Goal: Task Accomplishment & Management: Use online tool/utility

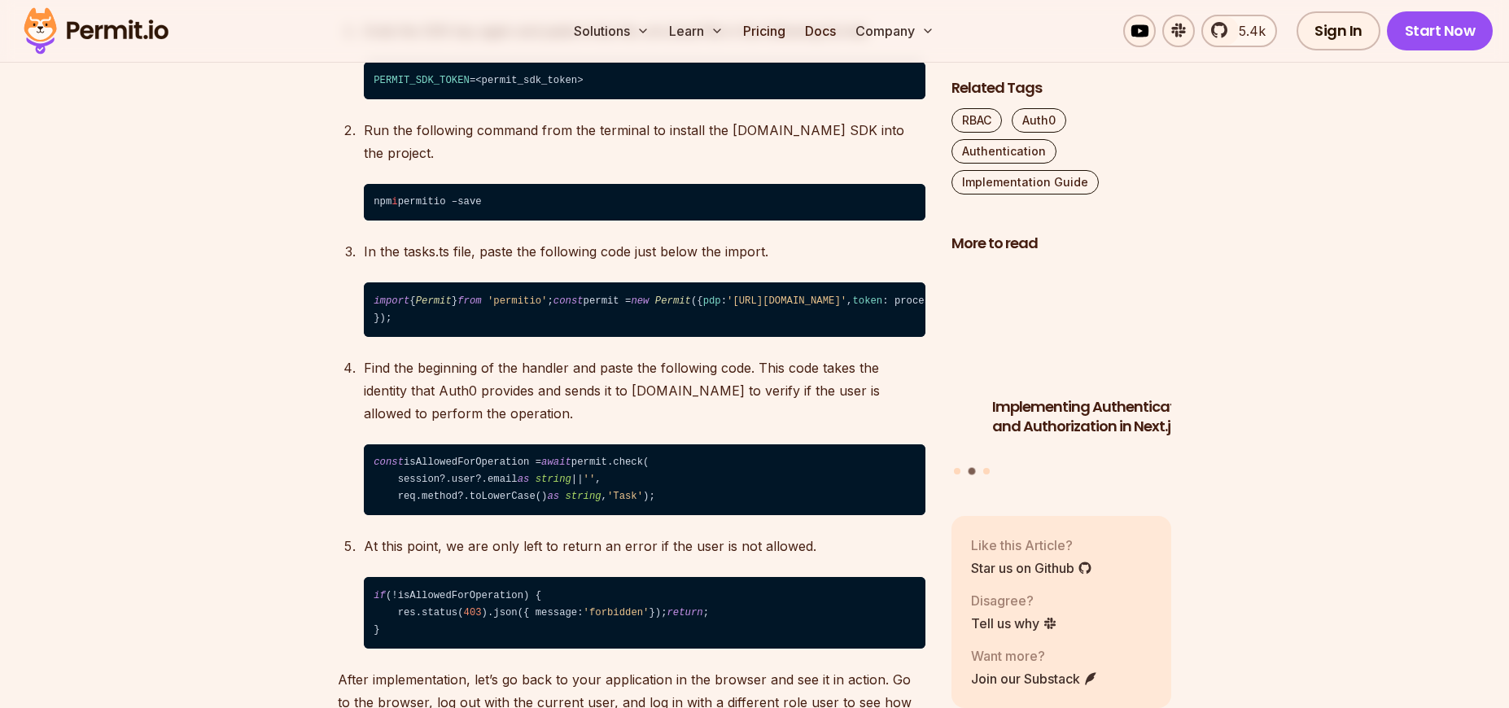
scroll to position [11423, 0]
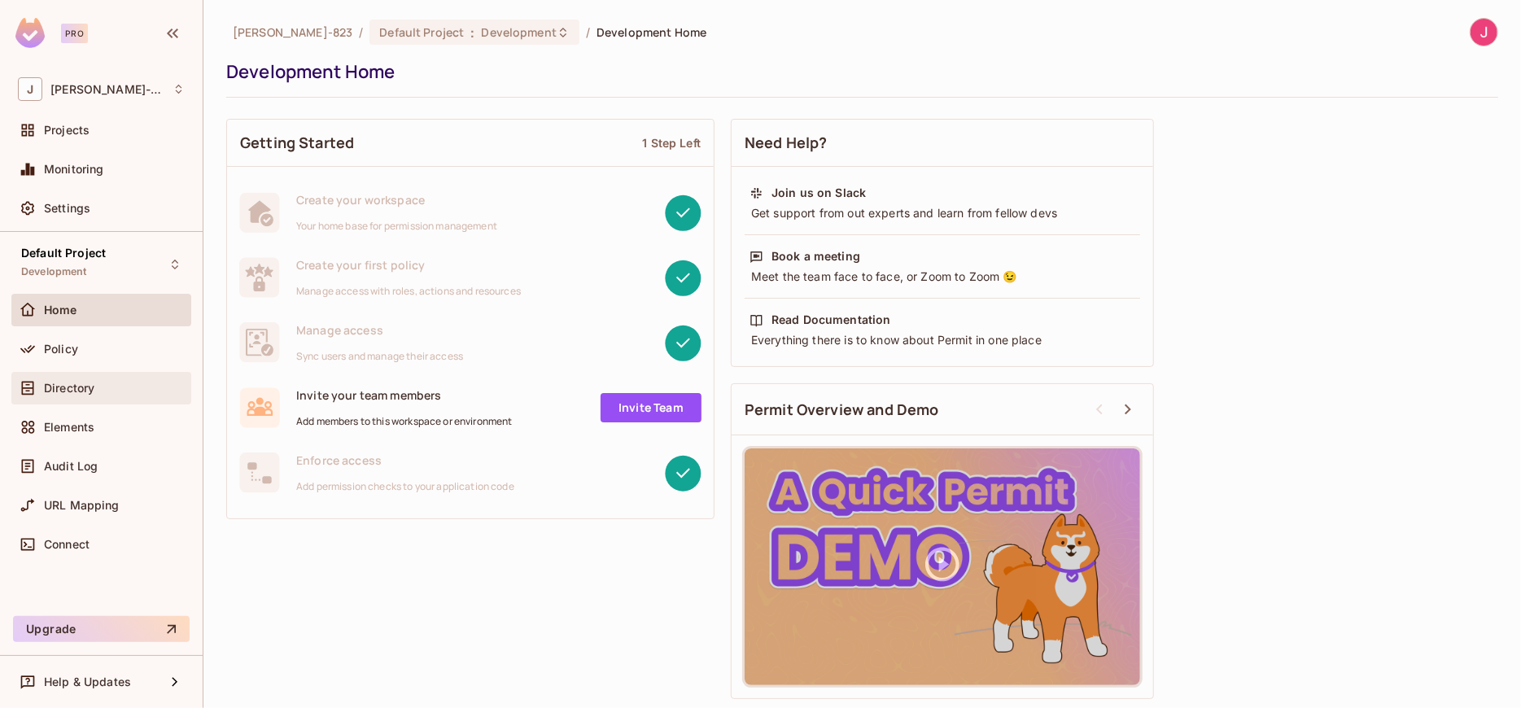
click at [59, 385] on span "Directory" at bounding box center [69, 388] width 50 height 13
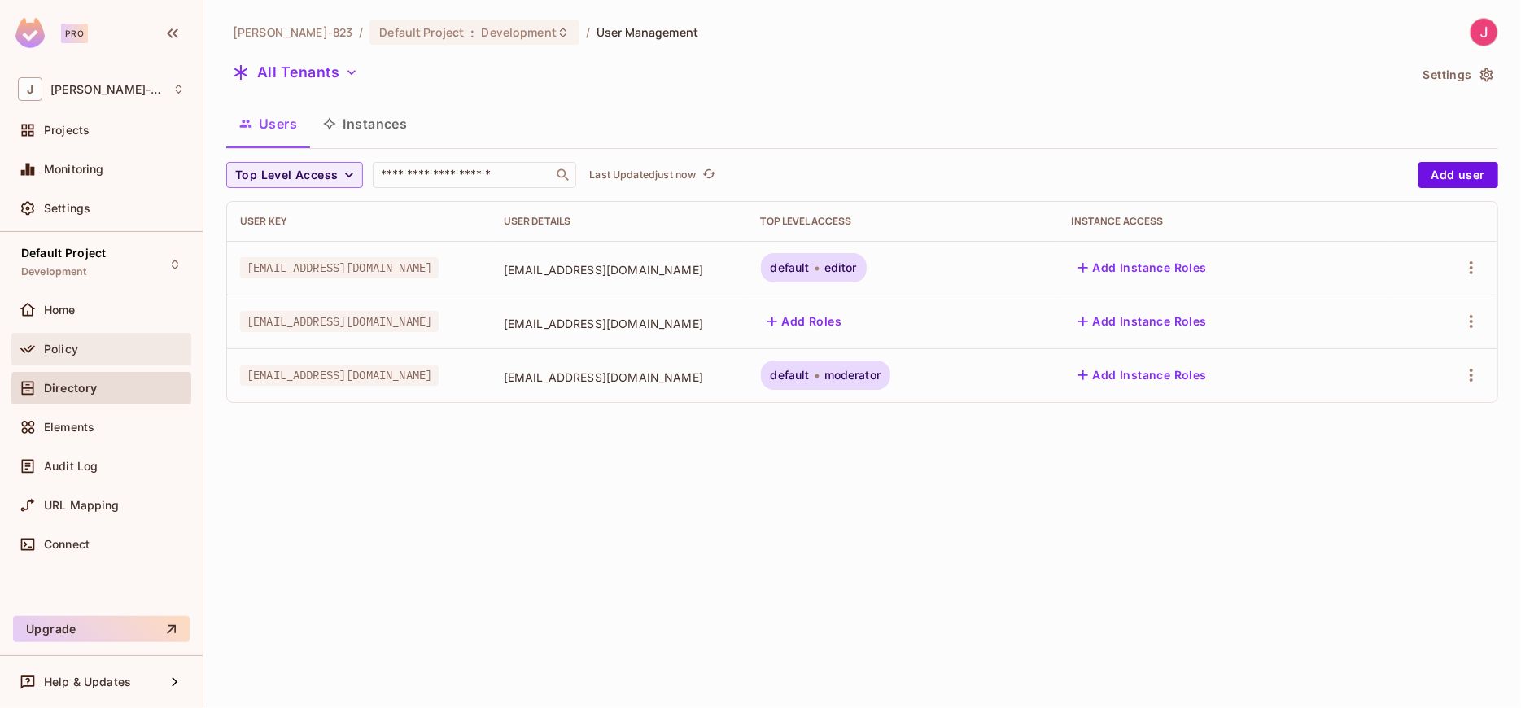
click at [73, 348] on span "Policy" at bounding box center [61, 349] width 34 height 13
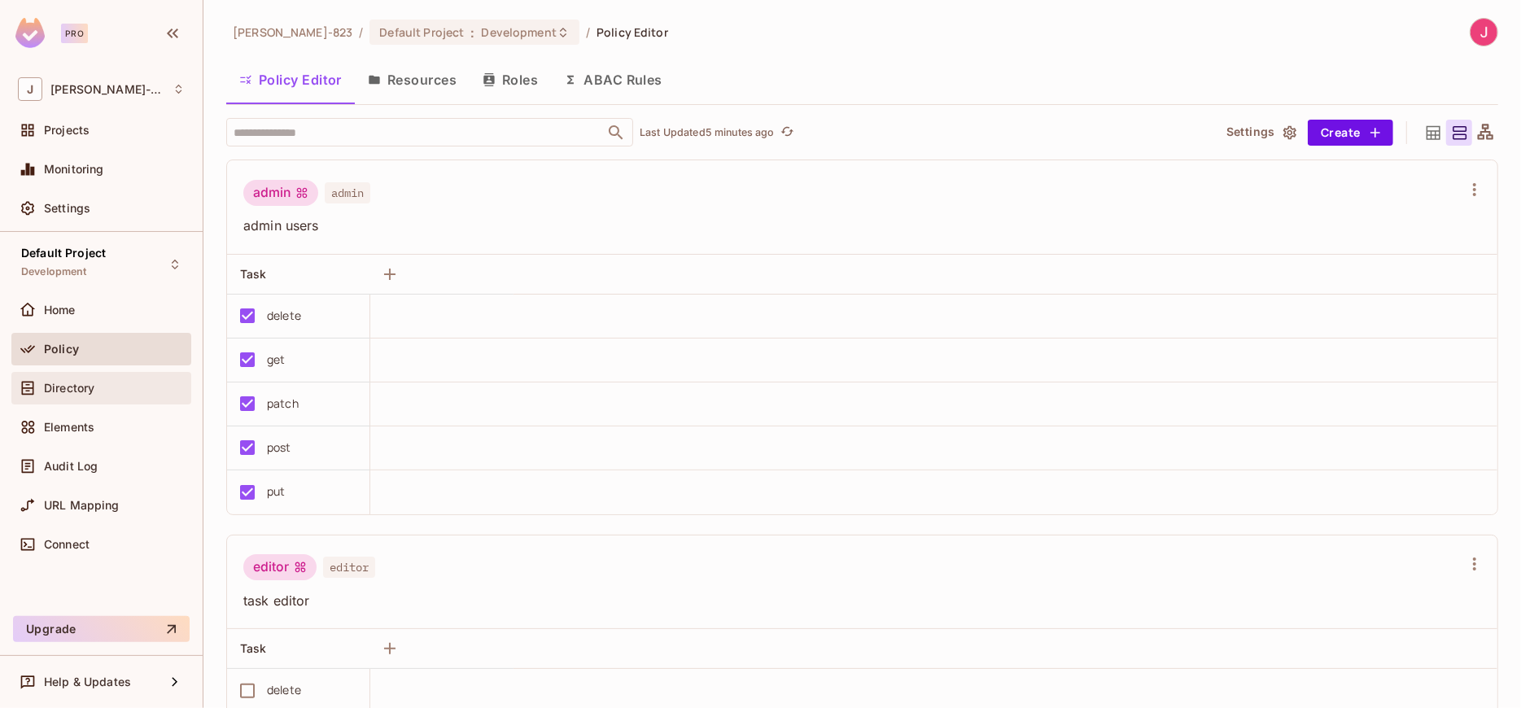
click at [81, 392] on span "Directory" at bounding box center [69, 388] width 50 height 13
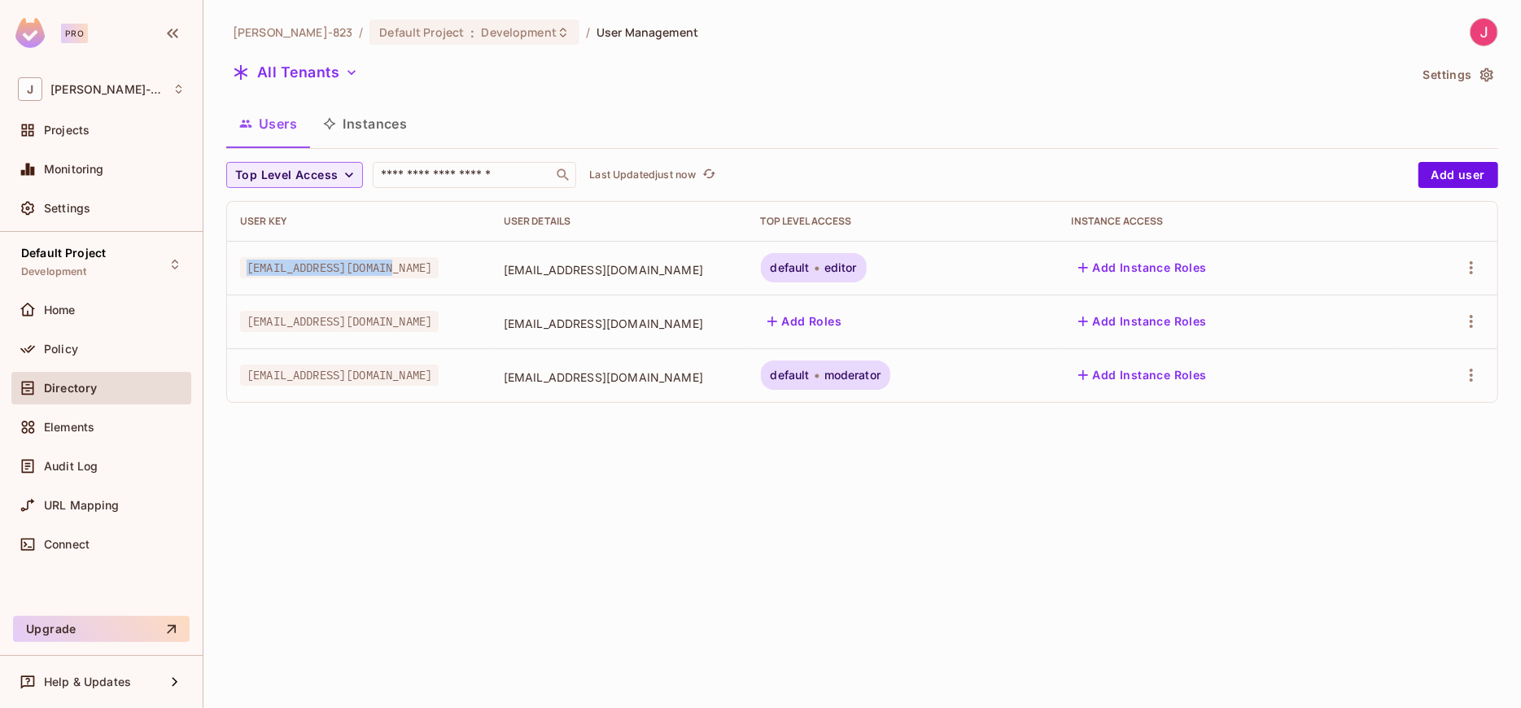
drag, startPoint x: 382, startPoint y: 270, endPoint x: 234, endPoint y: 284, distance: 148.0
click at [234, 284] on td "[EMAIL_ADDRESS][DOMAIN_NAME]" at bounding box center [359, 268] width 264 height 54
copy span "[EMAIL_ADDRESS][DOMAIN_NAME]"
click at [80, 348] on div "Policy" at bounding box center [114, 349] width 141 height 13
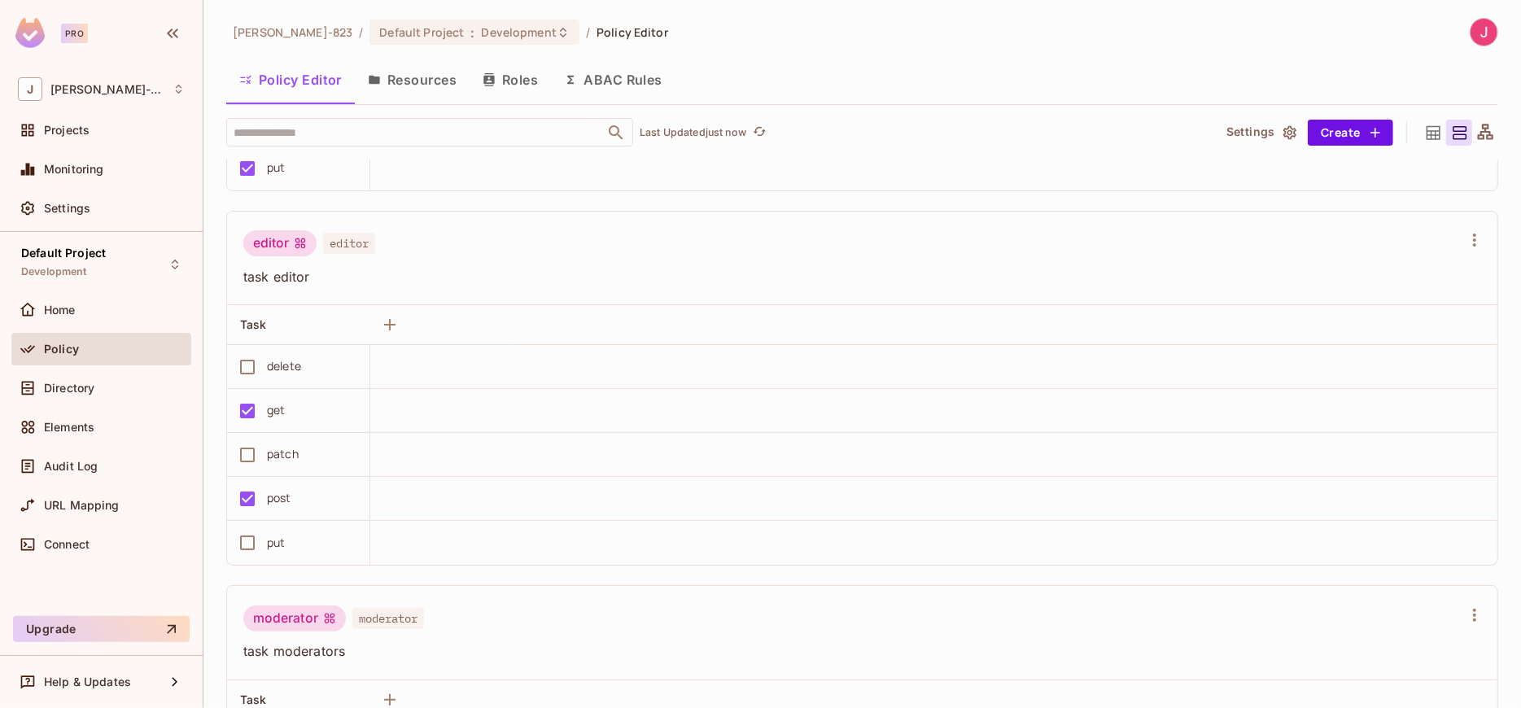
scroll to position [326, 0]
click at [50, 387] on span "Directory" at bounding box center [69, 388] width 50 height 13
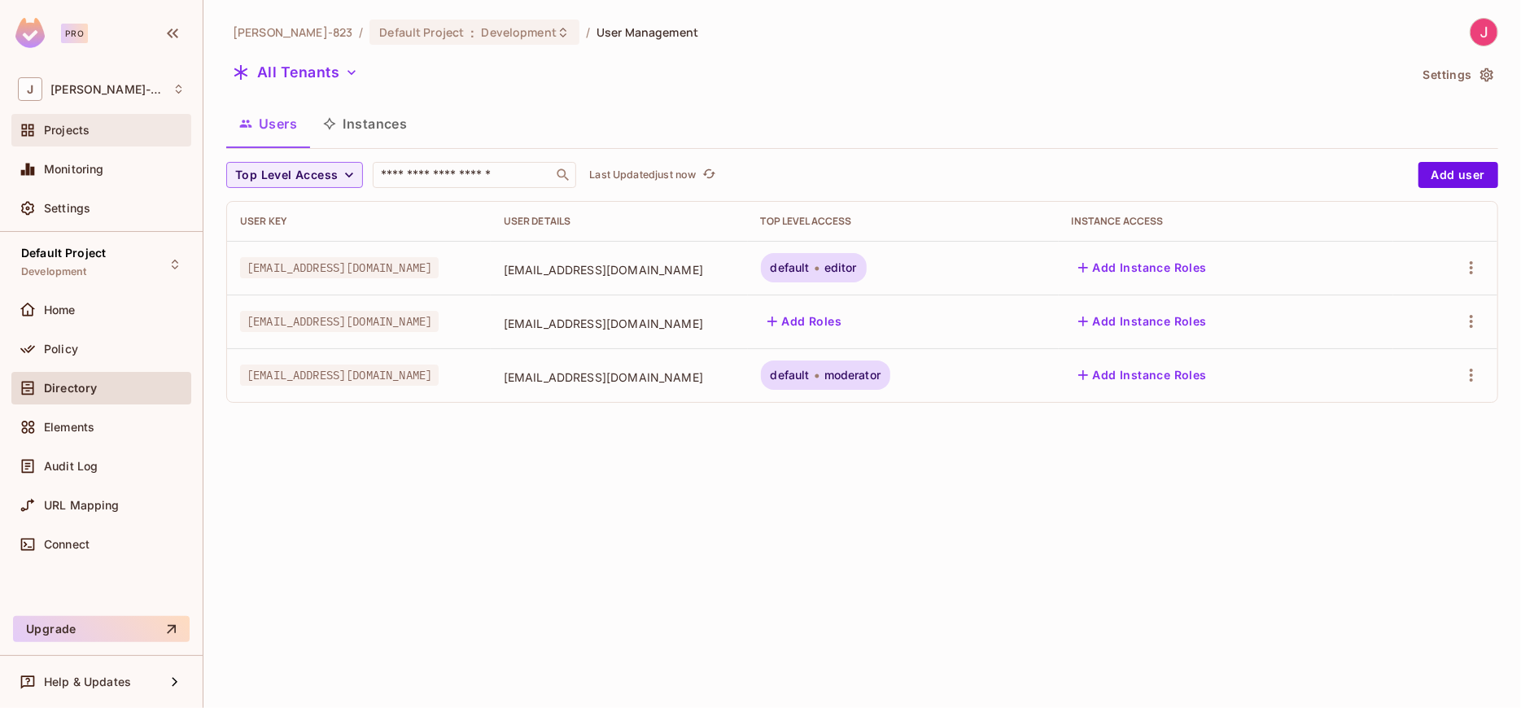
click at [61, 128] on span "Projects" at bounding box center [67, 130] width 46 height 13
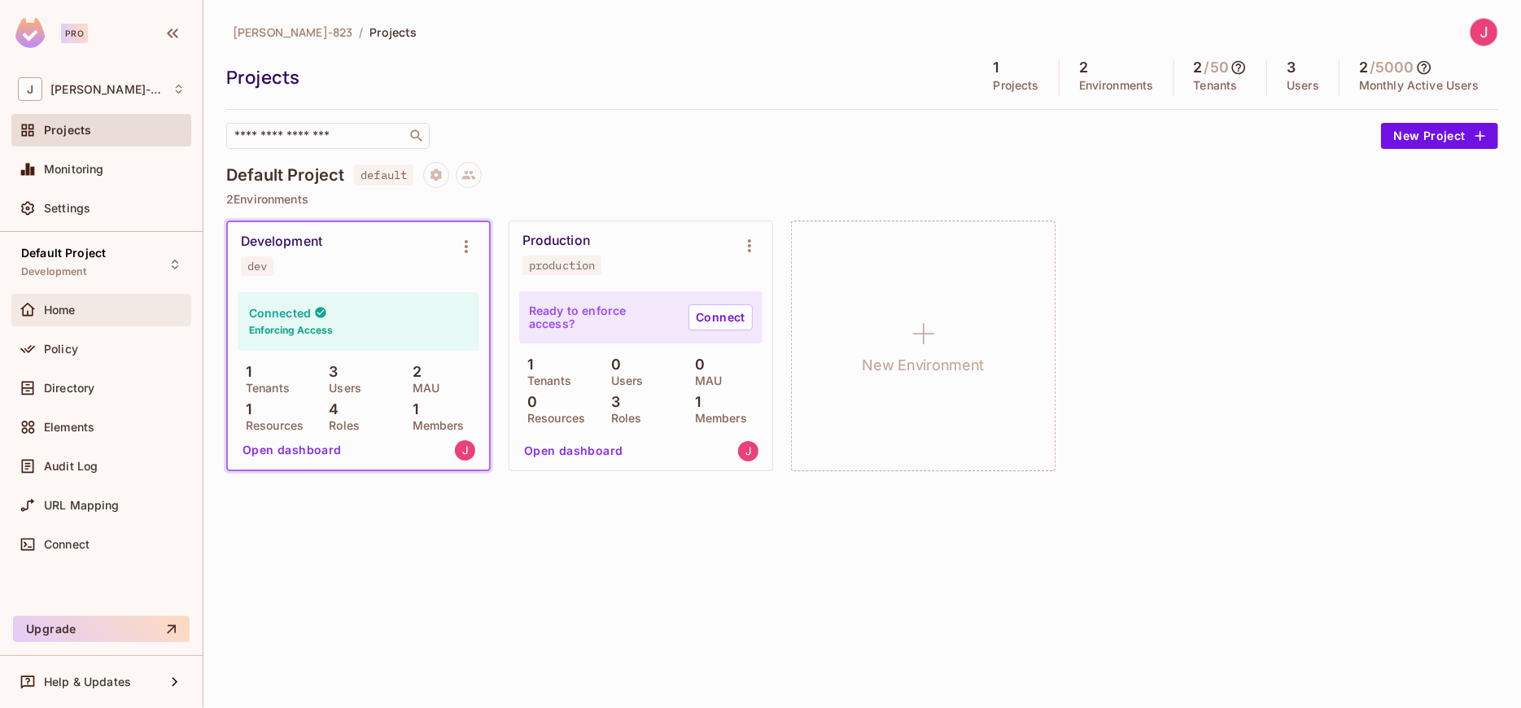
click at [59, 308] on span "Home" at bounding box center [60, 310] width 32 height 13
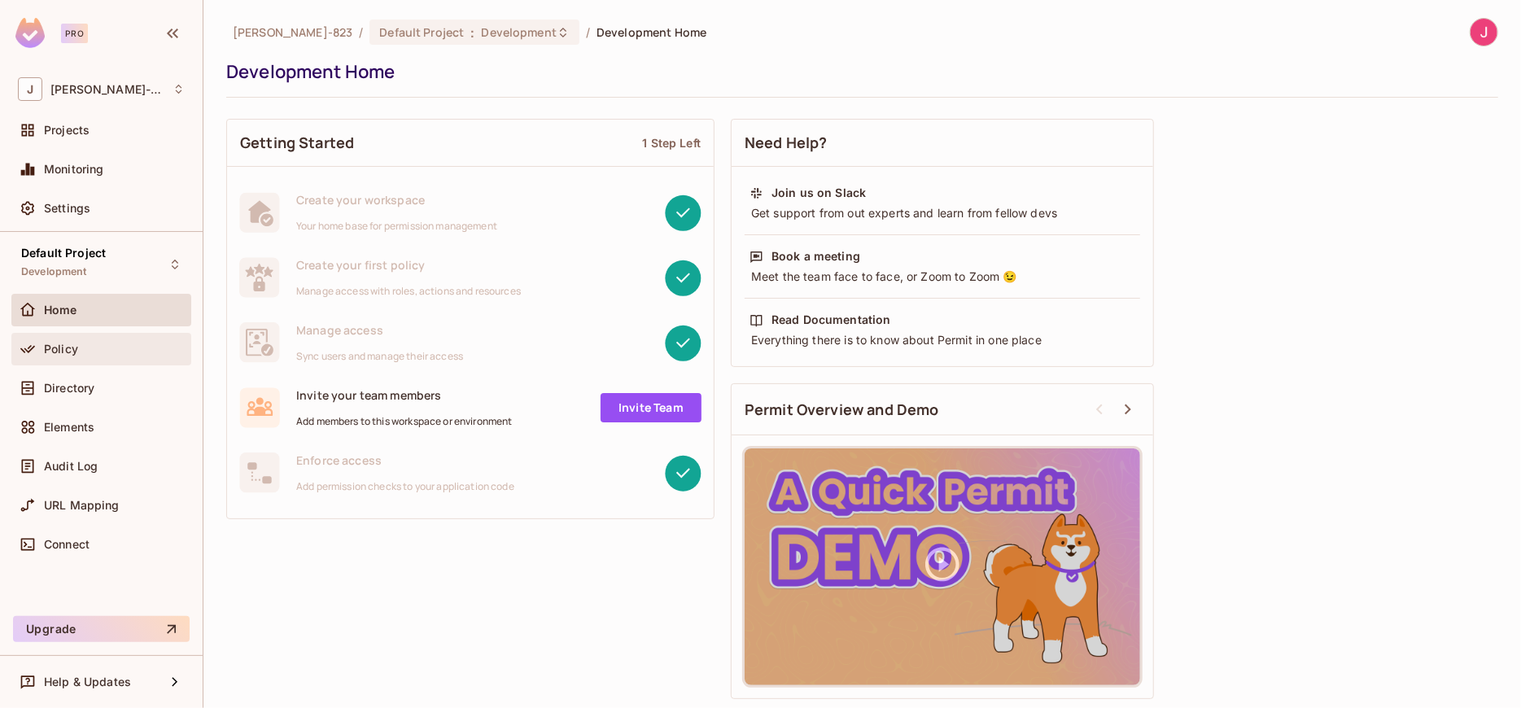
click at [68, 353] on span "Policy" at bounding box center [61, 349] width 34 height 13
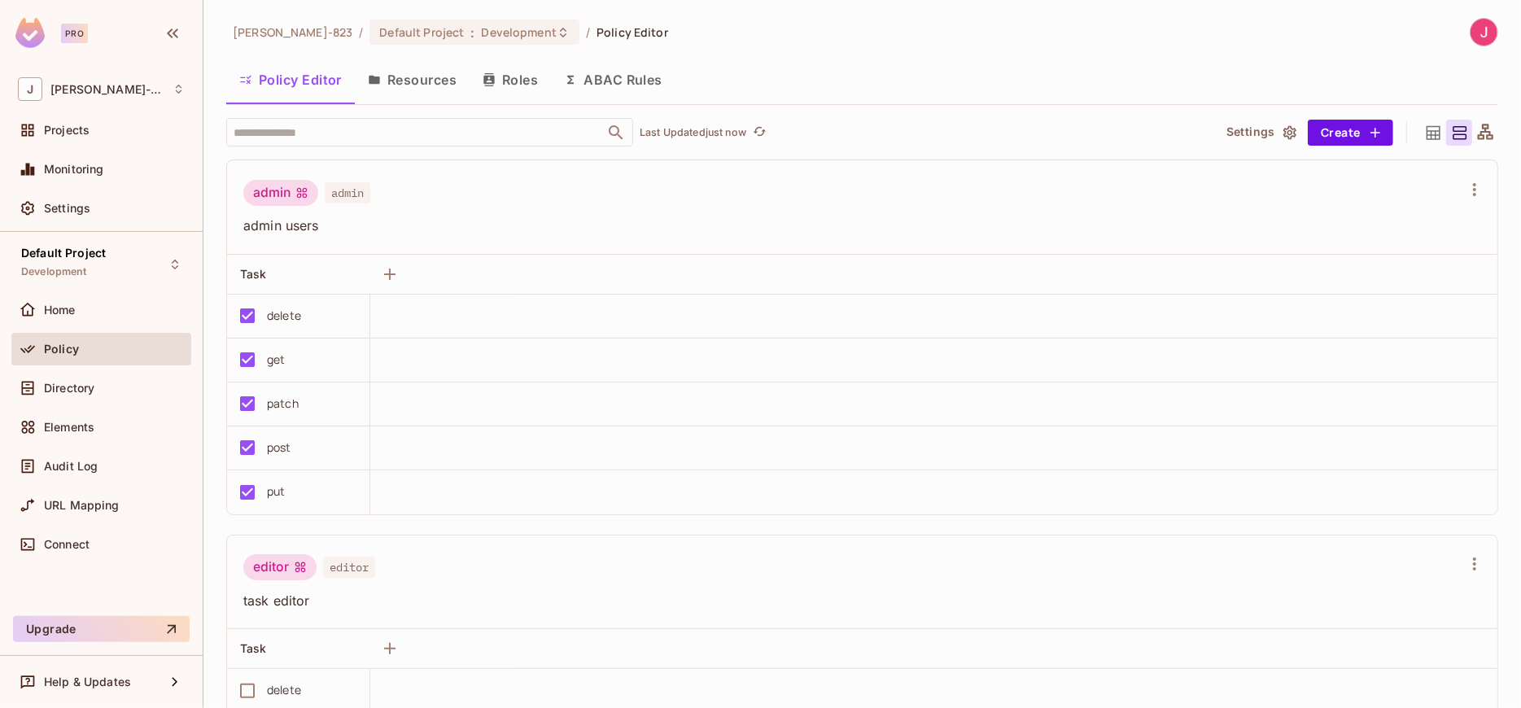
click at [436, 81] on button "Resources" at bounding box center [412, 79] width 115 height 41
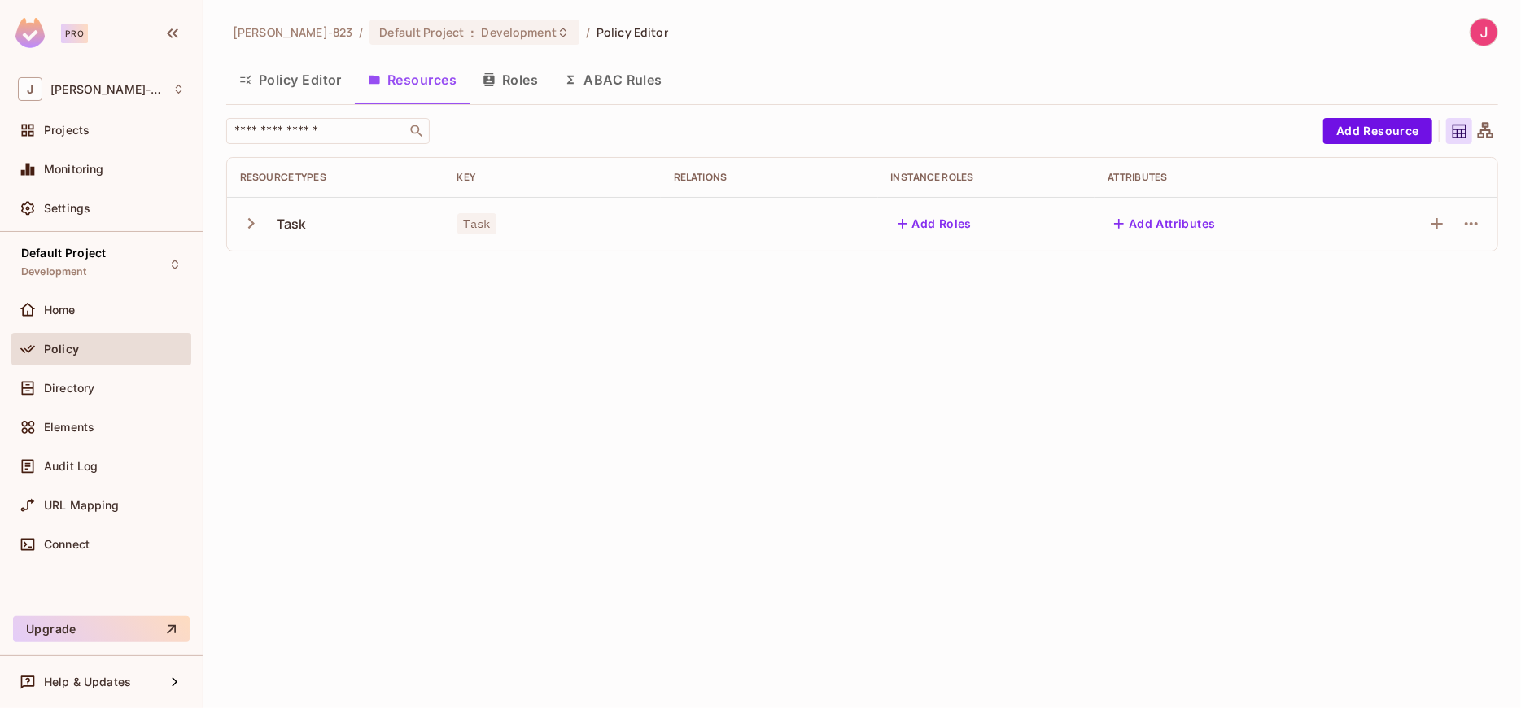
click at [247, 222] on icon "button" at bounding box center [251, 223] width 22 height 22
click at [70, 387] on span "Directory" at bounding box center [69, 388] width 50 height 13
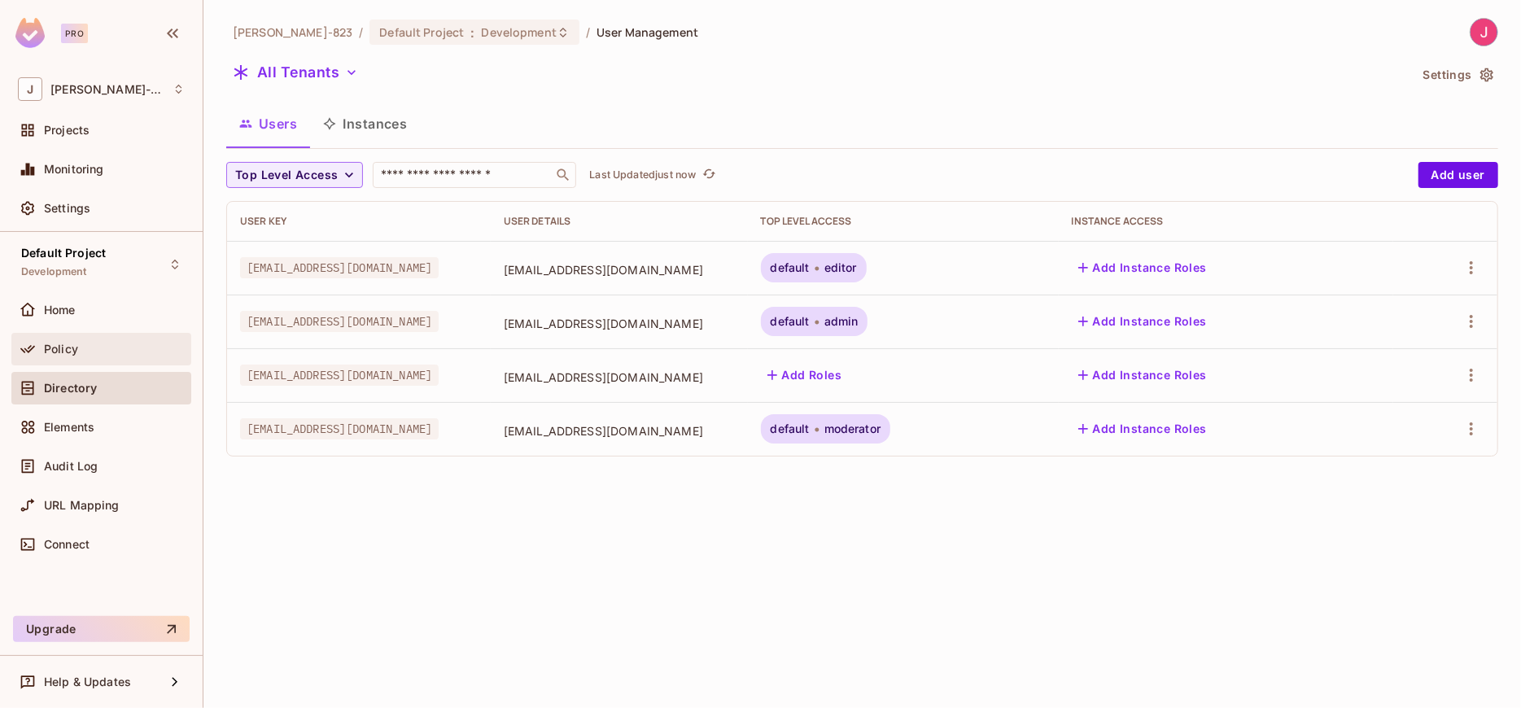
click at [67, 349] on span "Policy" at bounding box center [61, 349] width 34 height 13
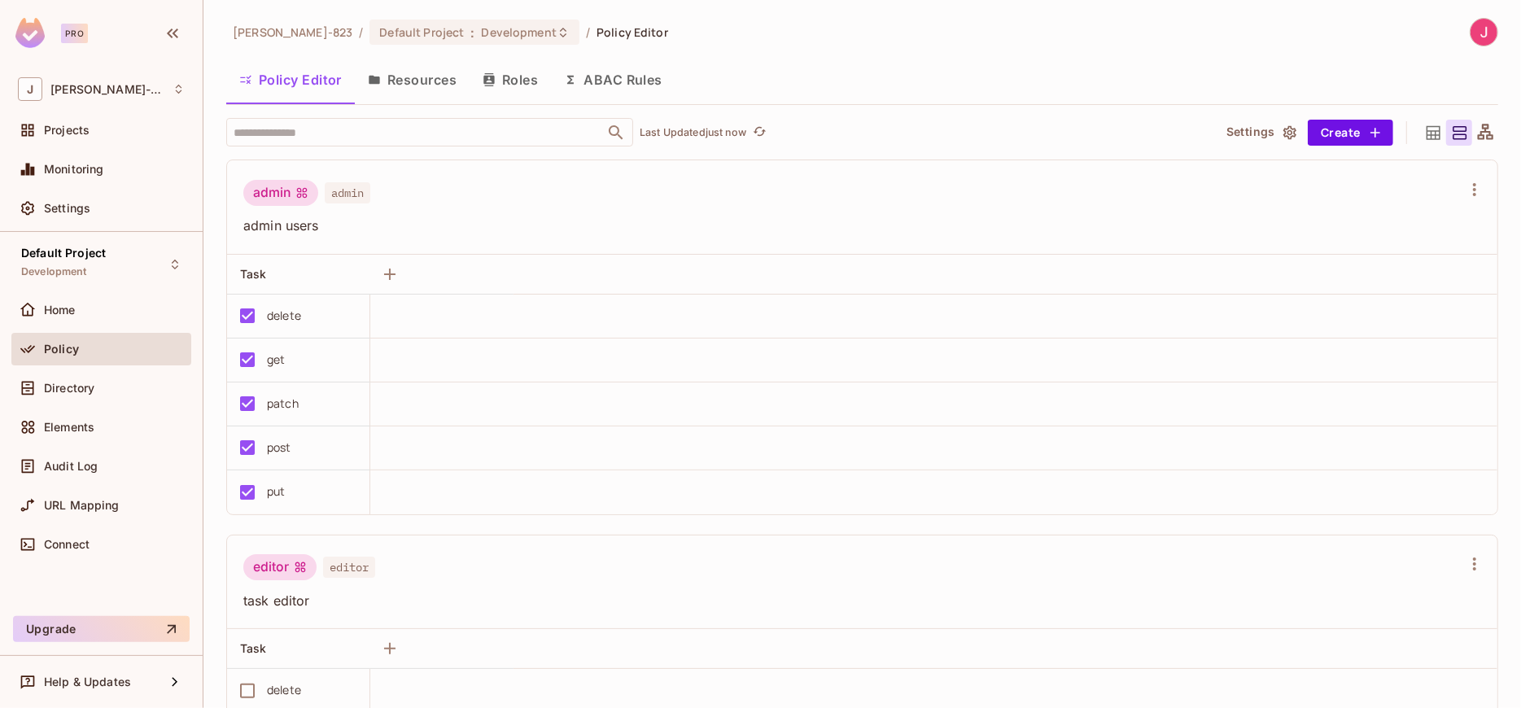
click at [412, 76] on button "Resources" at bounding box center [412, 79] width 115 height 41
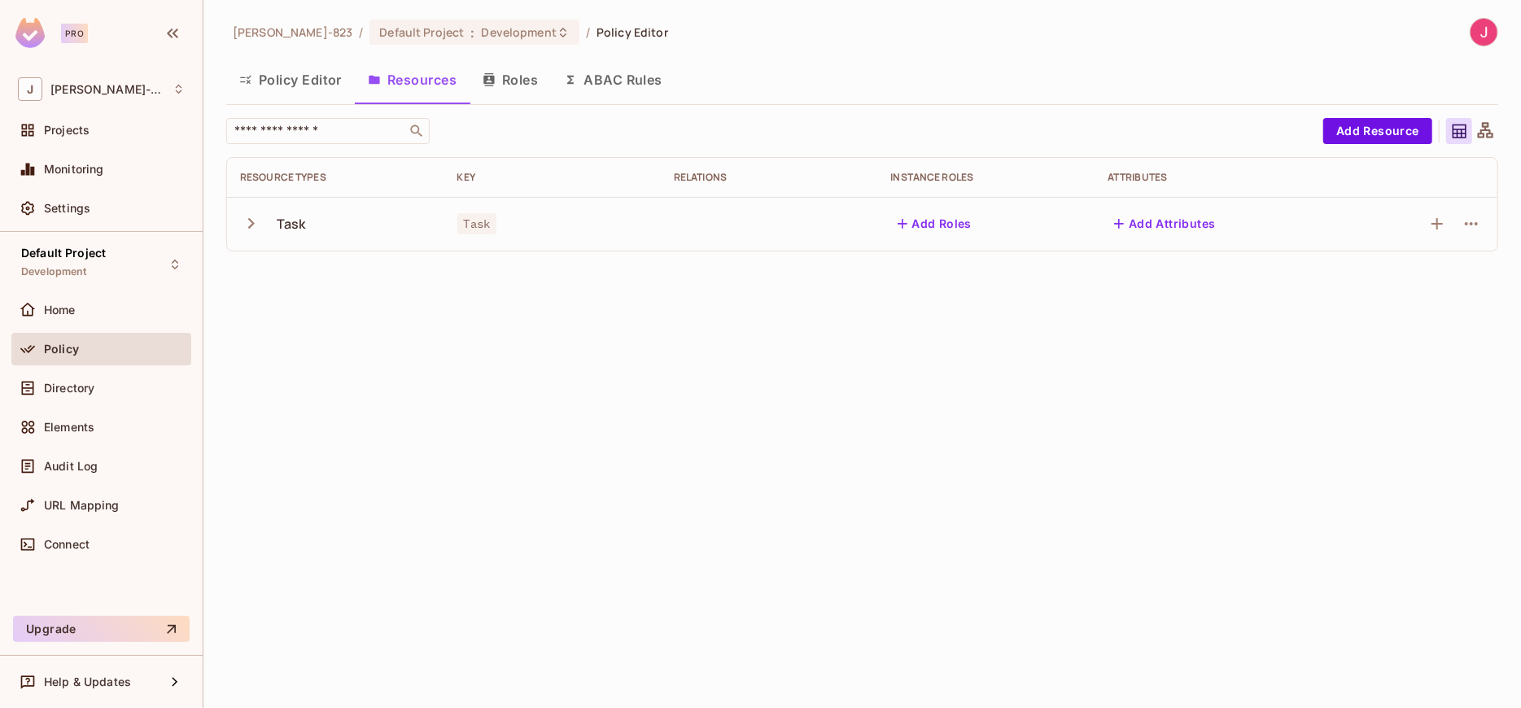
click at [251, 223] on icon "button" at bounding box center [251, 223] width 7 height 11
click at [1470, 273] on icon "button" at bounding box center [1472, 278] width 20 height 20
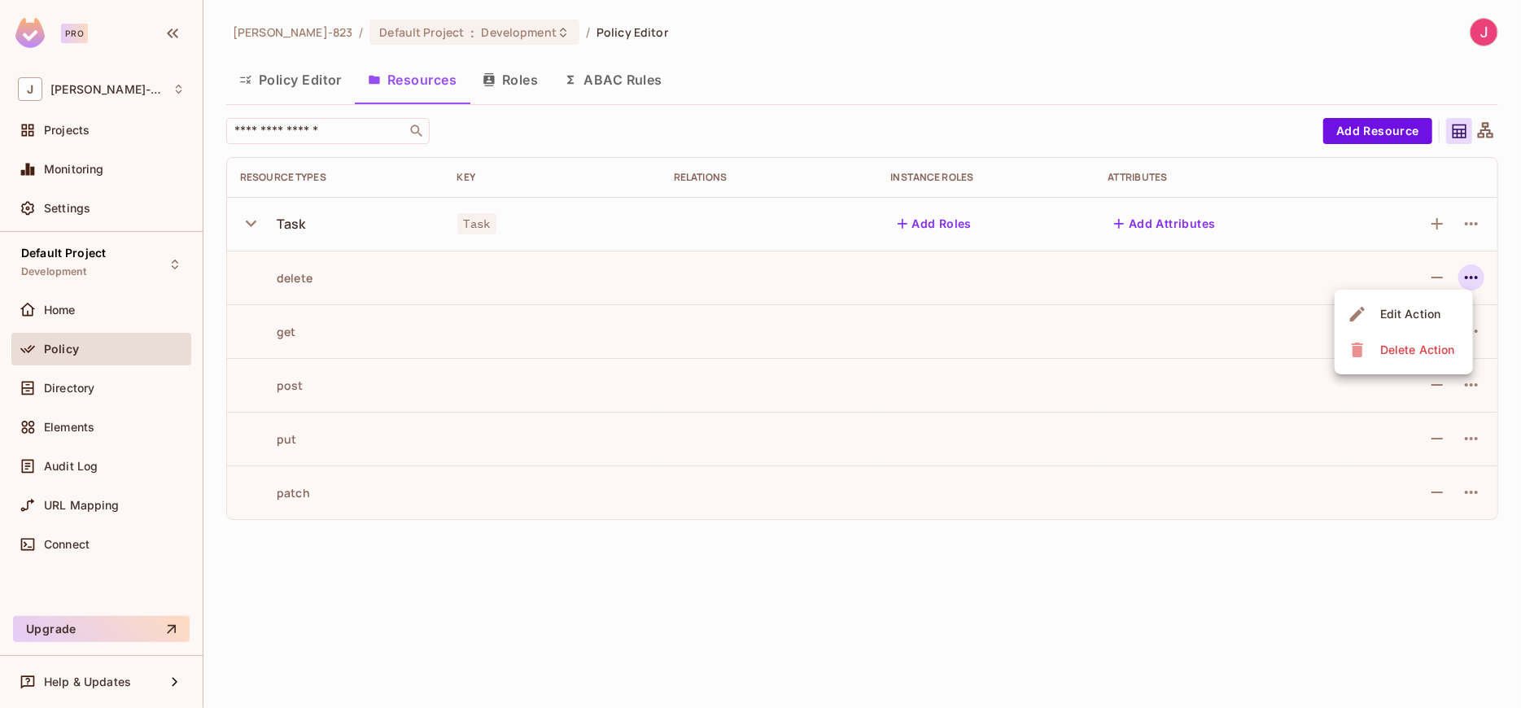
click at [926, 580] on div at bounding box center [760, 354] width 1521 height 708
click at [76, 388] on span "Directory" at bounding box center [69, 388] width 50 height 13
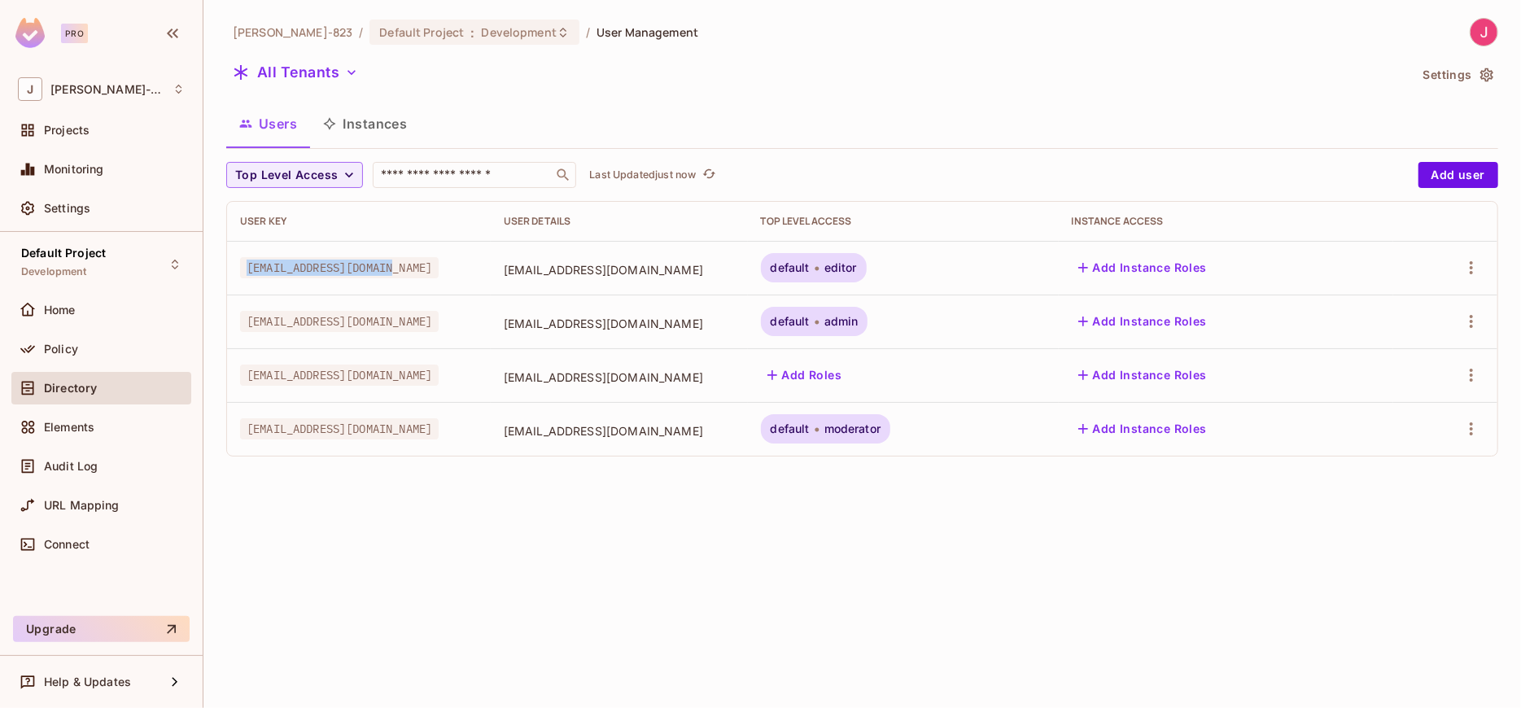
drag, startPoint x: 419, startPoint y: 270, endPoint x: 241, endPoint y: 271, distance: 178.2
click at [241, 271] on div "[EMAIL_ADDRESS][DOMAIN_NAME]" at bounding box center [359, 268] width 238 height 16
click at [379, 428] on span "[EMAIL_ADDRESS][DOMAIN_NAME]" at bounding box center [339, 428] width 199 height 21
click at [63, 347] on span "Policy" at bounding box center [61, 349] width 34 height 13
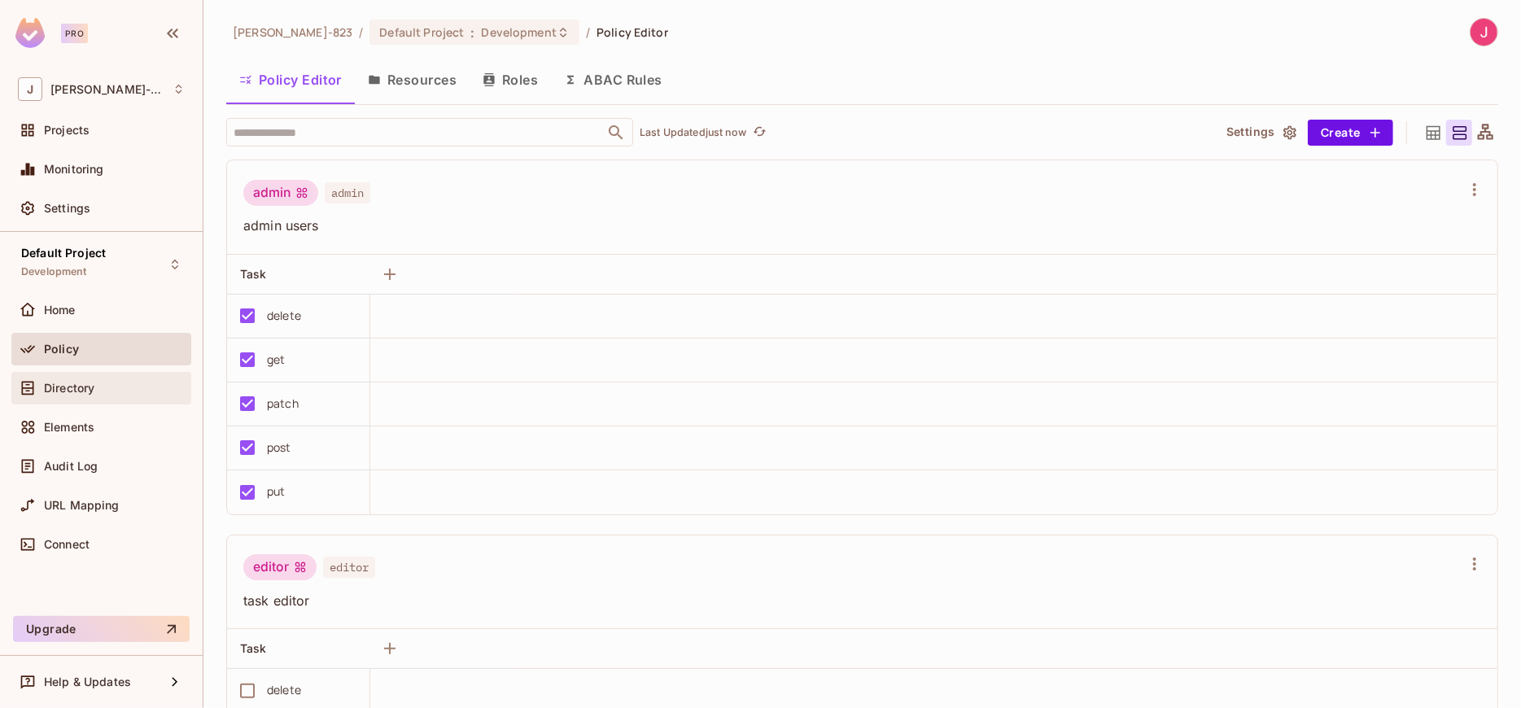
click at [79, 386] on span "Directory" at bounding box center [69, 388] width 50 height 13
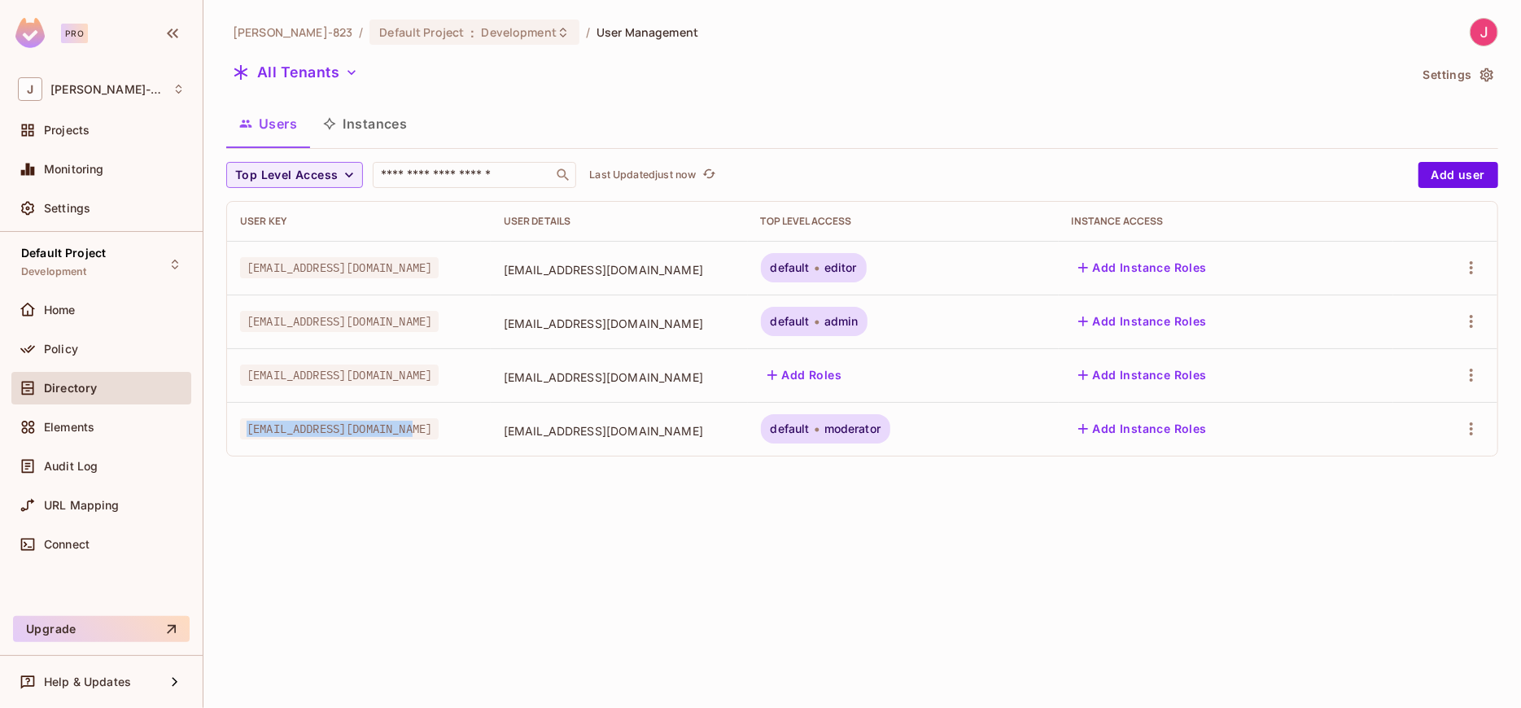
drag, startPoint x: 438, startPoint y: 426, endPoint x: 246, endPoint y: 440, distance: 192.6
click at [246, 440] on td "[EMAIL_ADDRESS][DOMAIN_NAME]" at bounding box center [359, 429] width 264 height 54
copy span "[EMAIL_ADDRESS][DOMAIN_NAME]"
click at [81, 424] on span "Elements" at bounding box center [69, 427] width 50 height 13
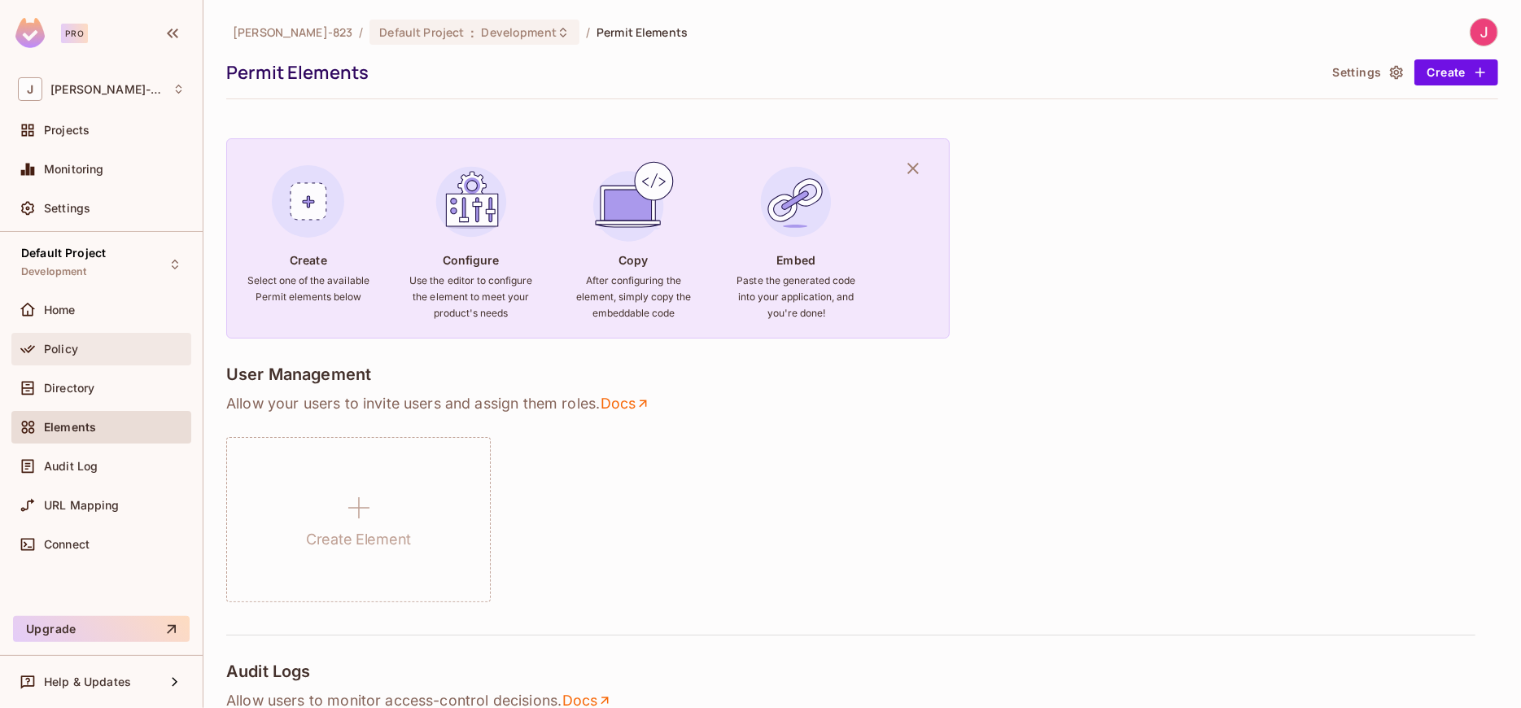
click at [68, 348] on span "Policy" at bounding box center [61, 349] width 34 height 13
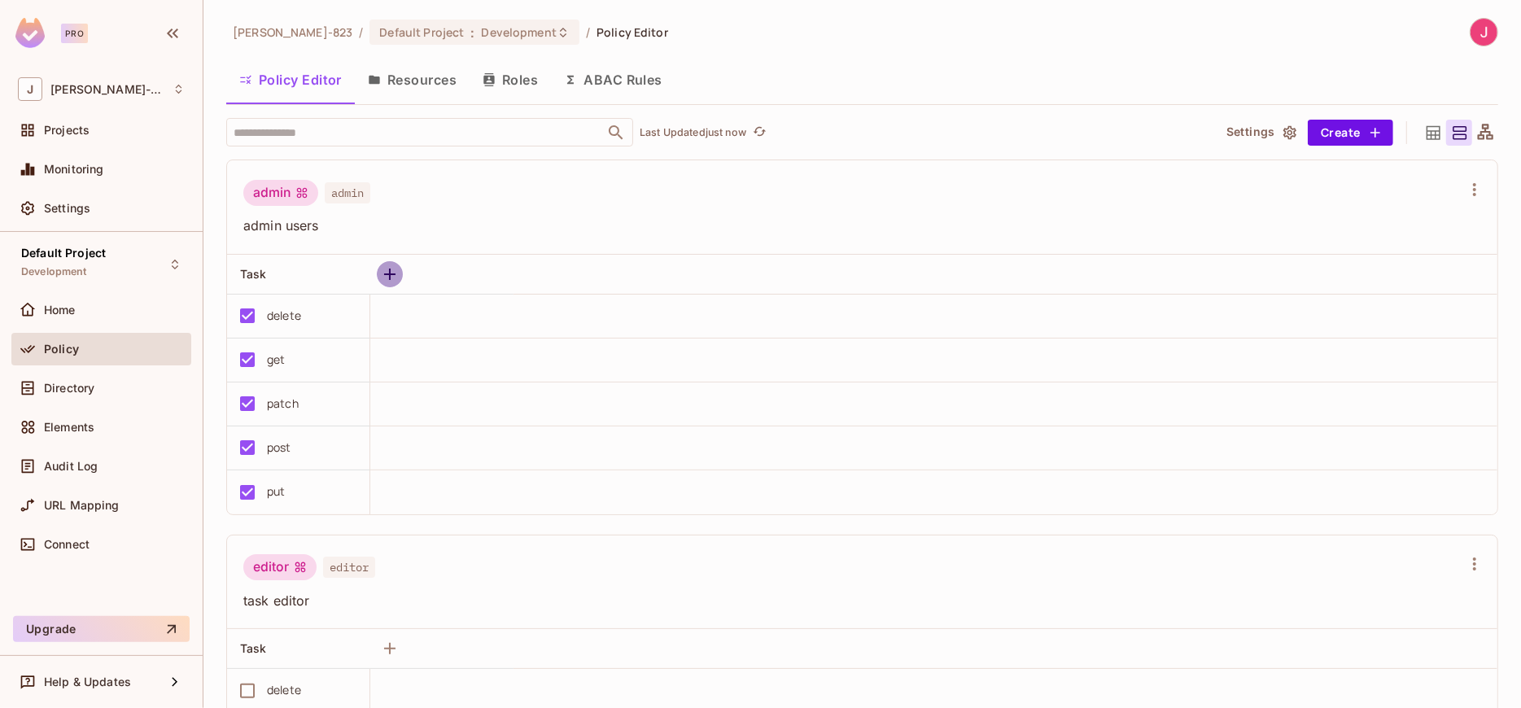
click at [386, 272] on icon "button" at bounding box center [390, 275] width 20 height 20
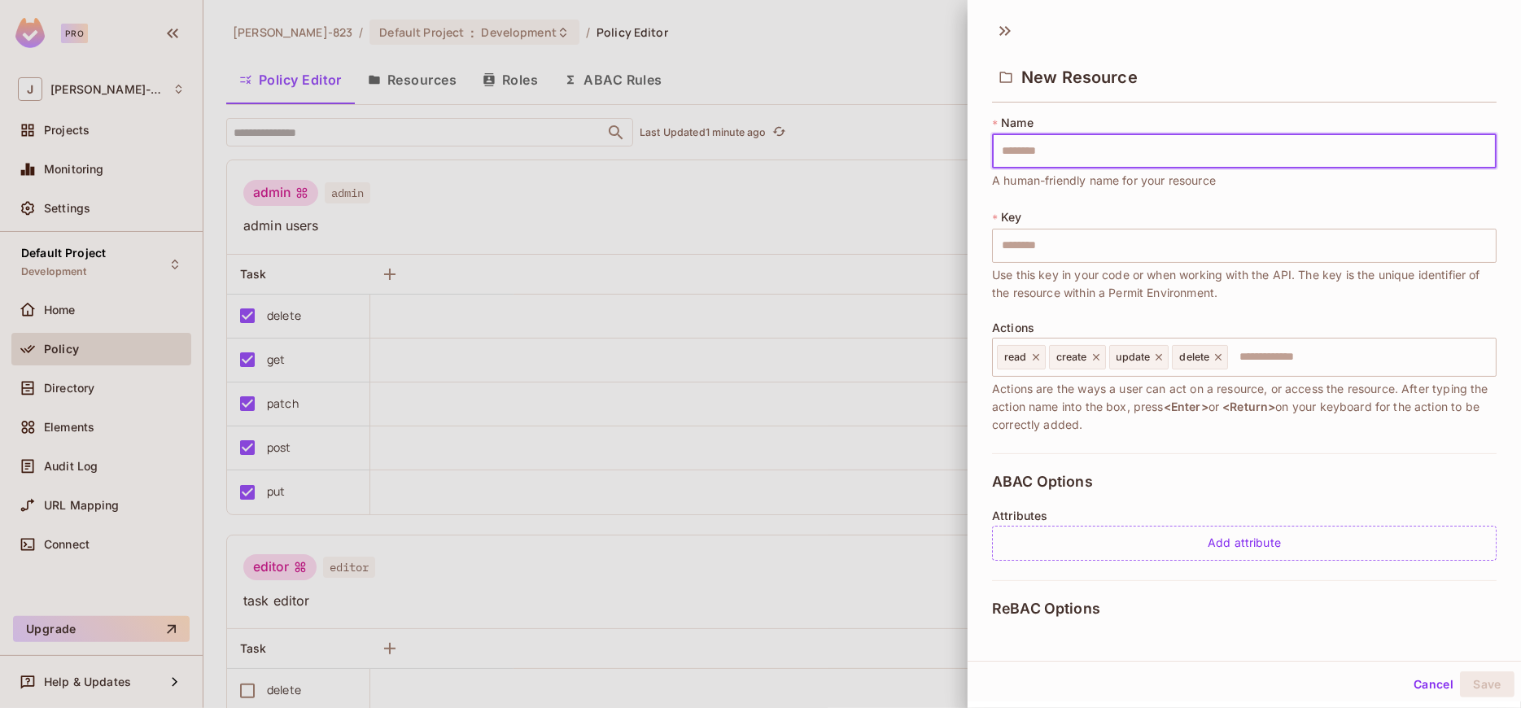
click at [1419, 685] on button "Cancel" at bounding box center [1433, 684] width 53 height 26
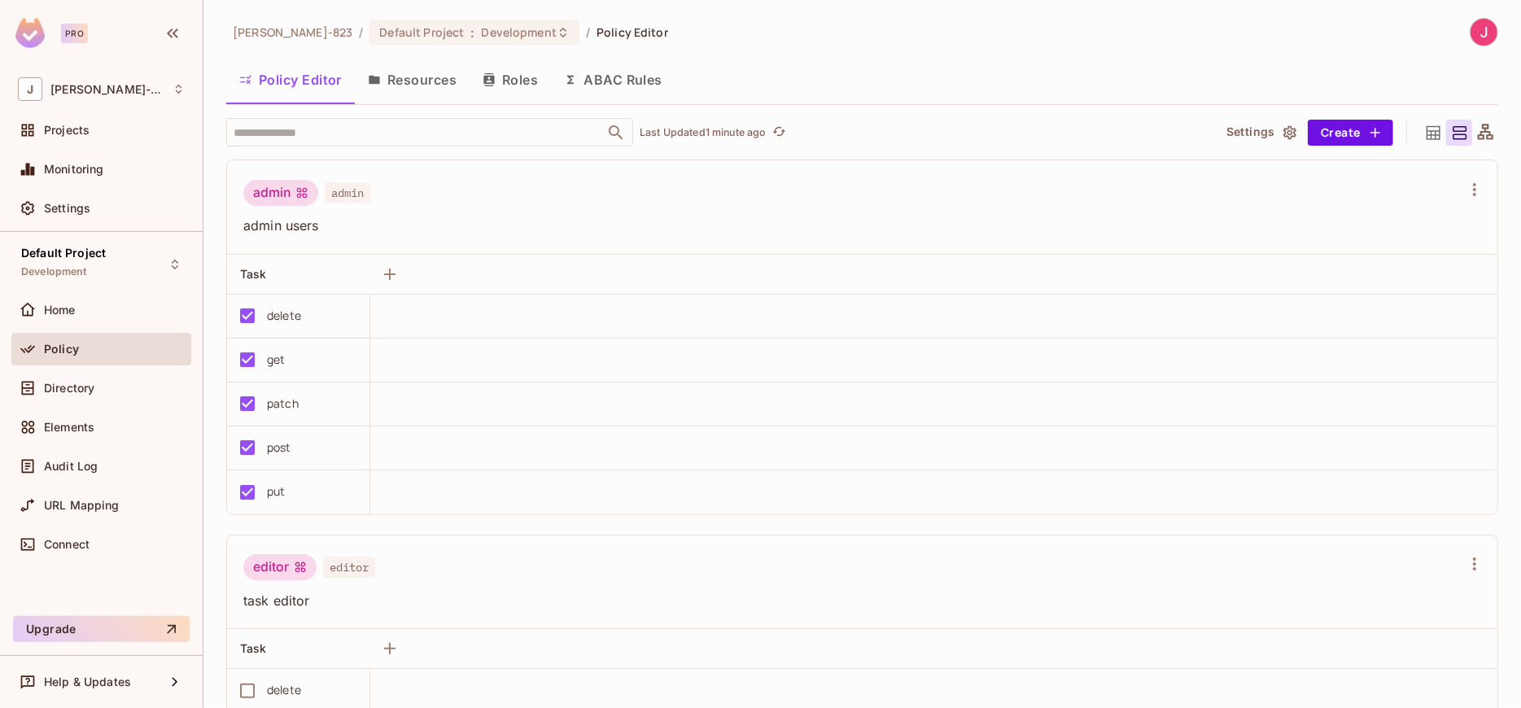
click at [431, 77] on button "Resources" at bounding box center [412, 79] width 115 height 41
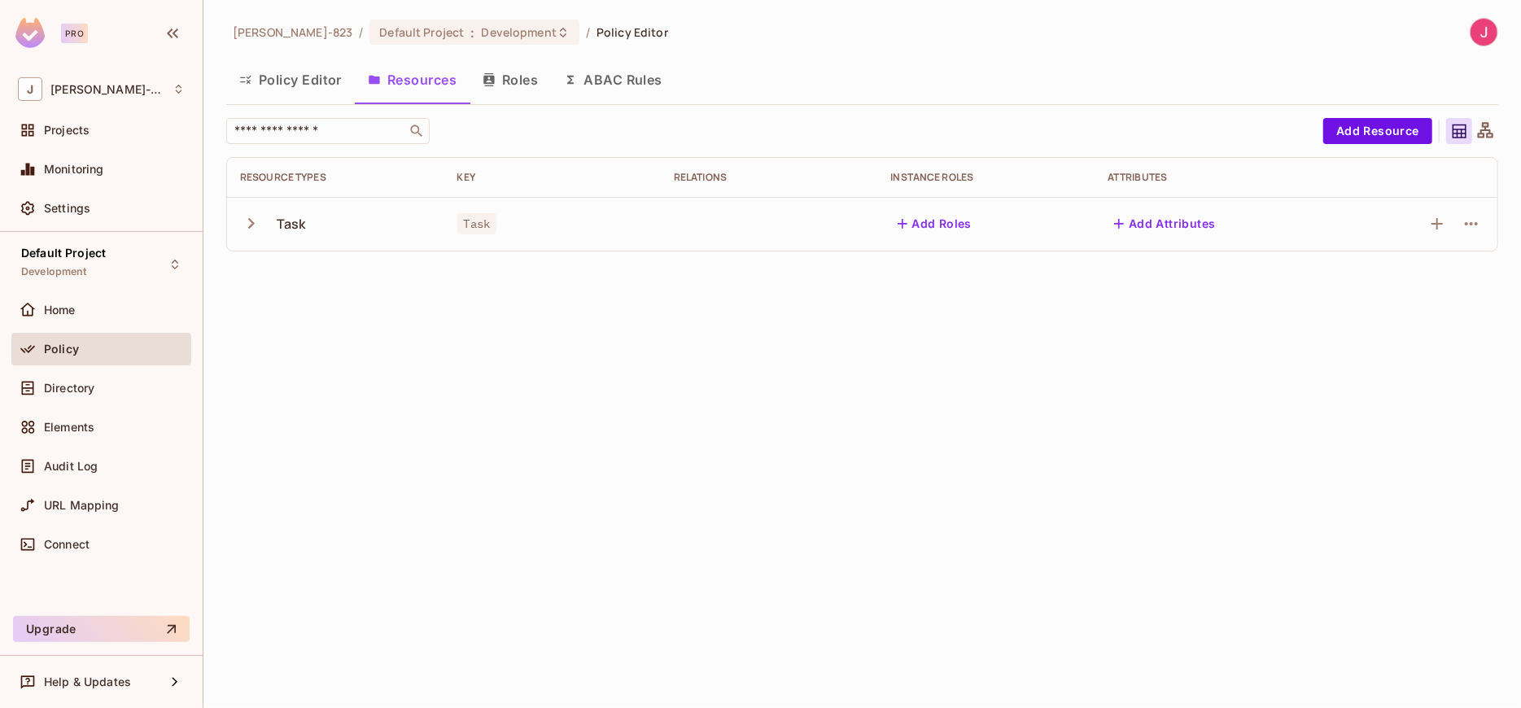
click at [309, 81] on button "Policy Editor" at bounding box center [290, 79] width 129 height 41
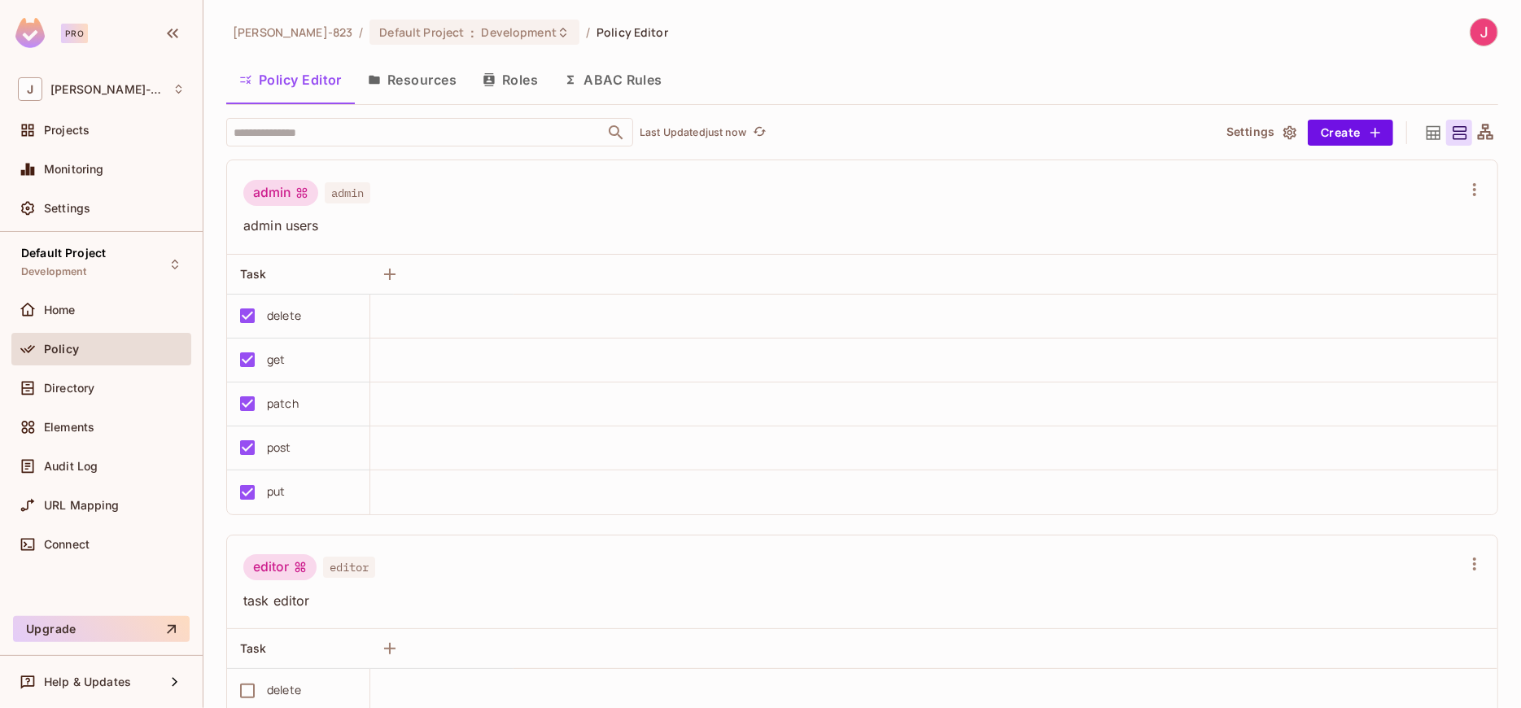
click at [518, 78] on button "Roles" at bounding box center [510, 79] width 81 height 41
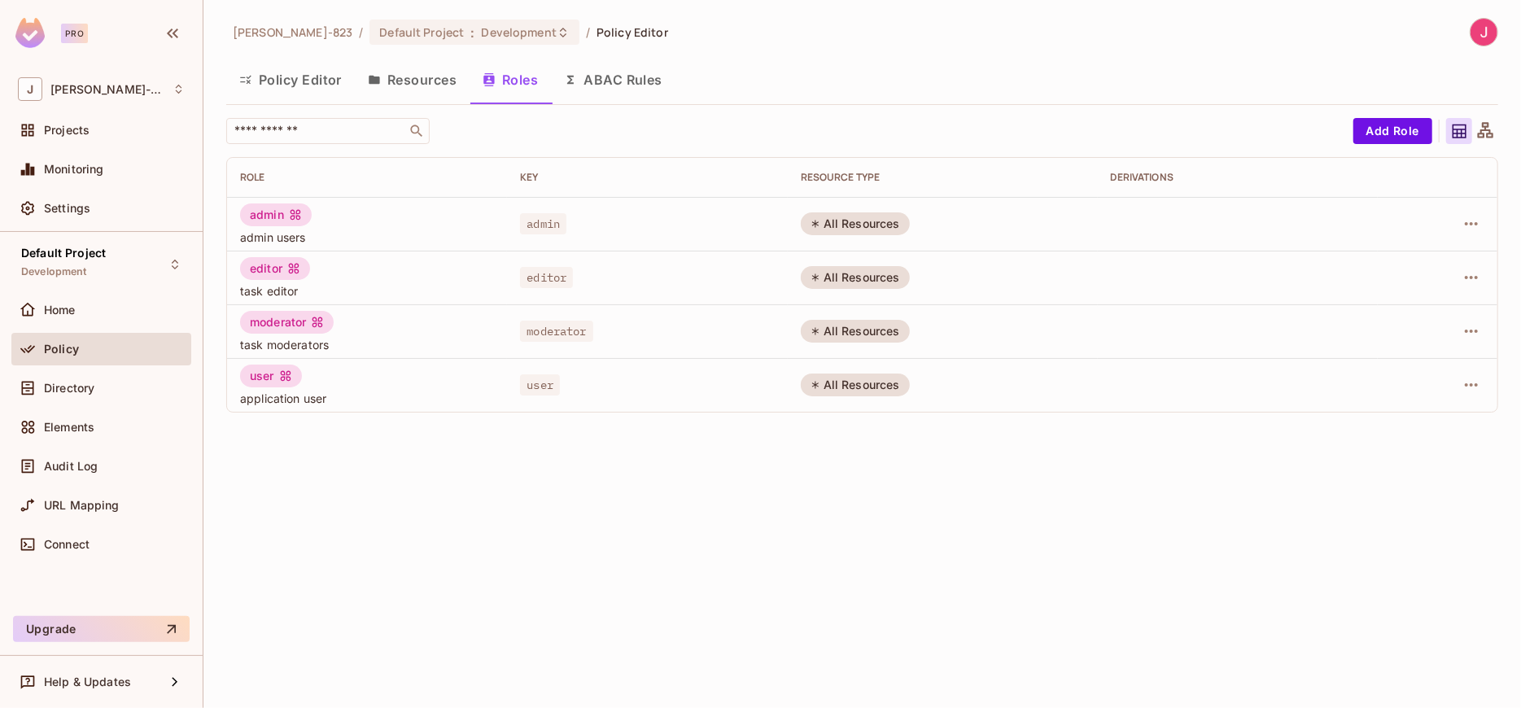
click at [426, 79] on button "Resources" at bounding box center [412, 79] width 115 height 41
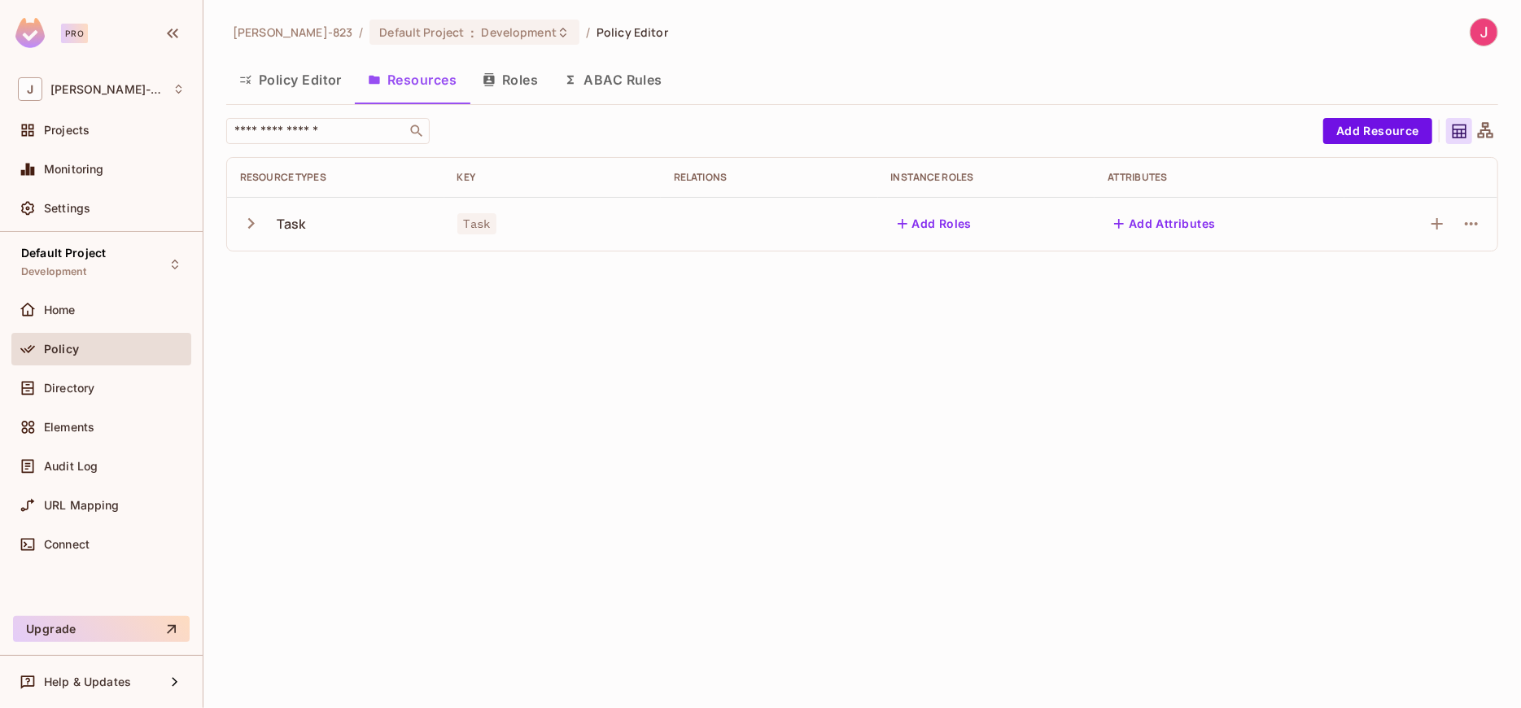
click at [309, 85] on button "Policy Editor" at bounding box center [290, 79] width 129 height 41
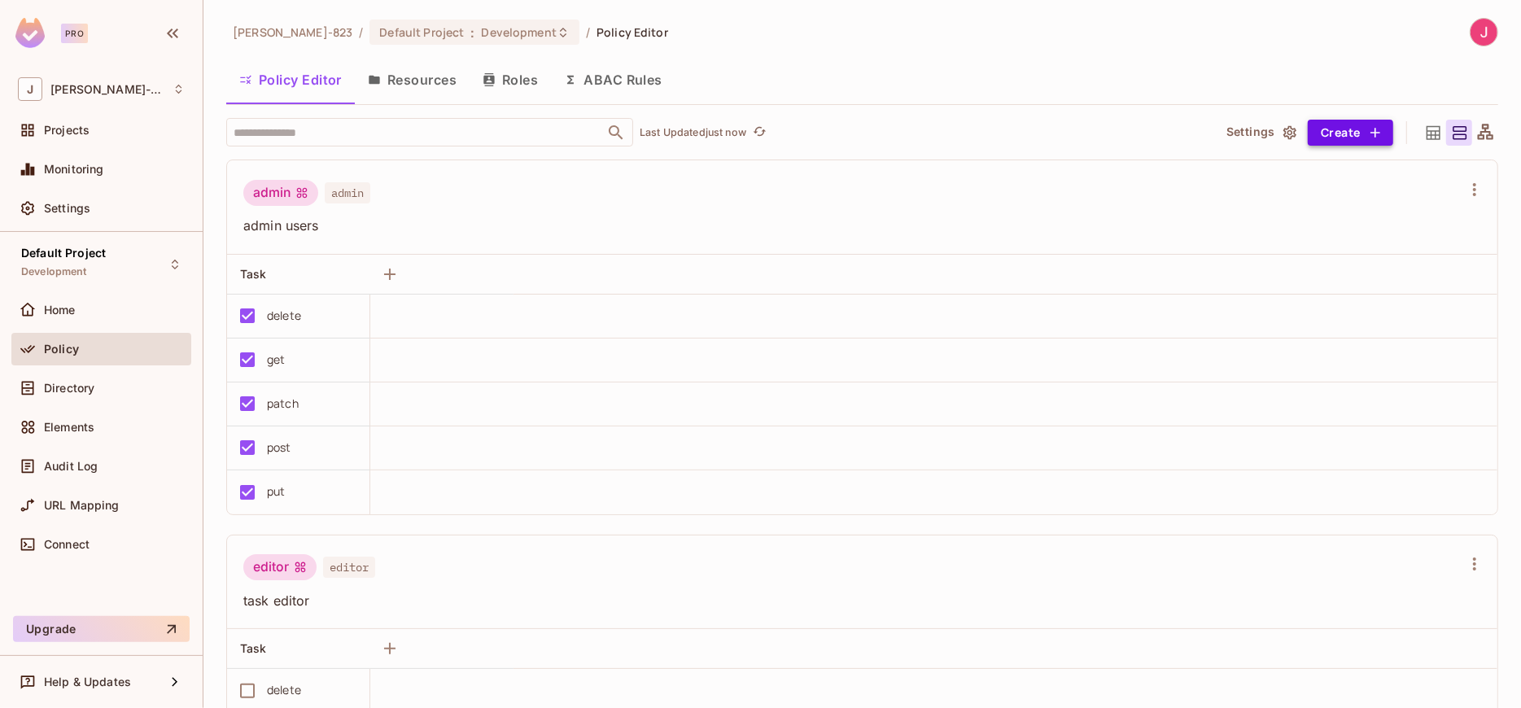
click at [1354, 139] on button "Create" at bounding box center [1350, 133] width 85 height 26
click at [1092, 183] on div at bounding box center [760, 354] width 1521 height 708
click at [1319, 127] on button "Create" at bounding box center [1350, 133] width 85 height 26
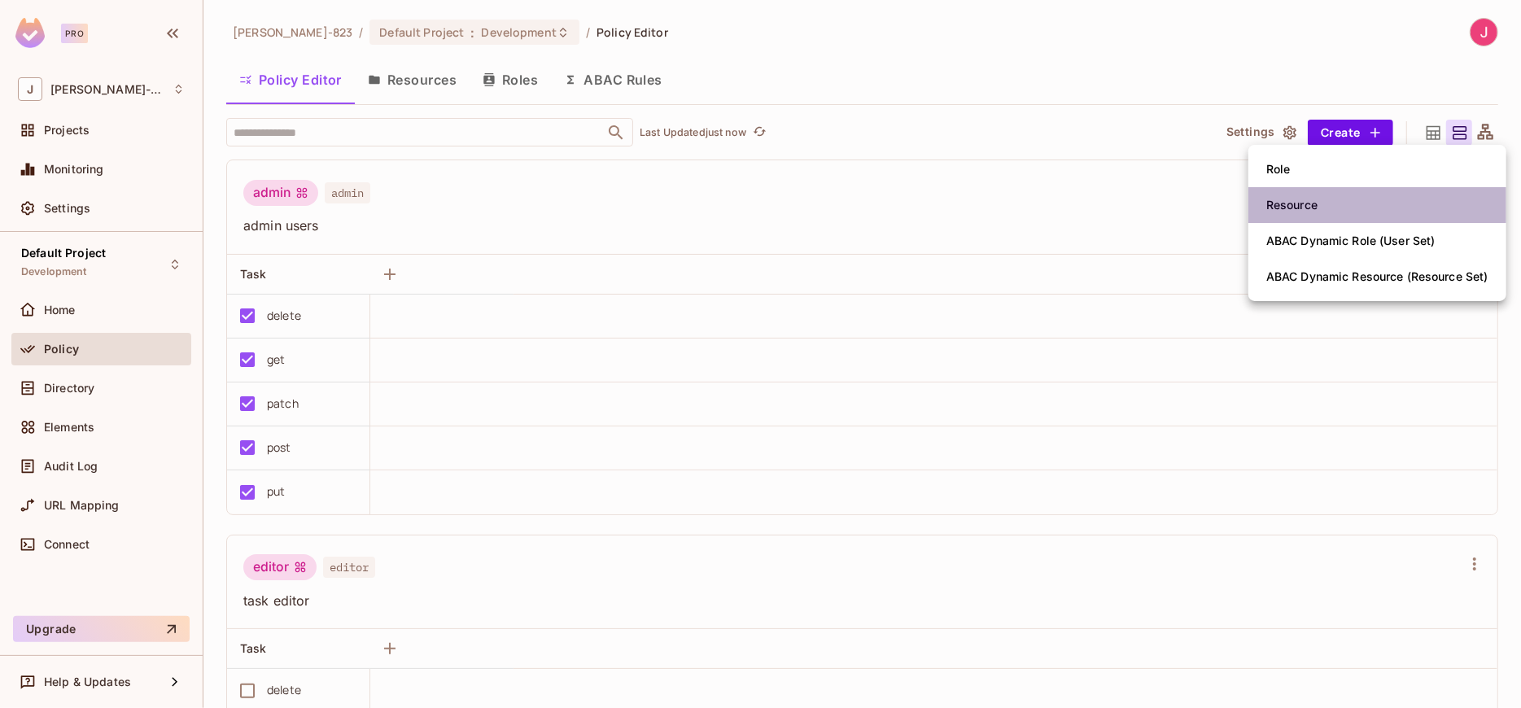
click at [1307, 203] on div "Resource" at bounding box center [1291, 205] width 51 height 16
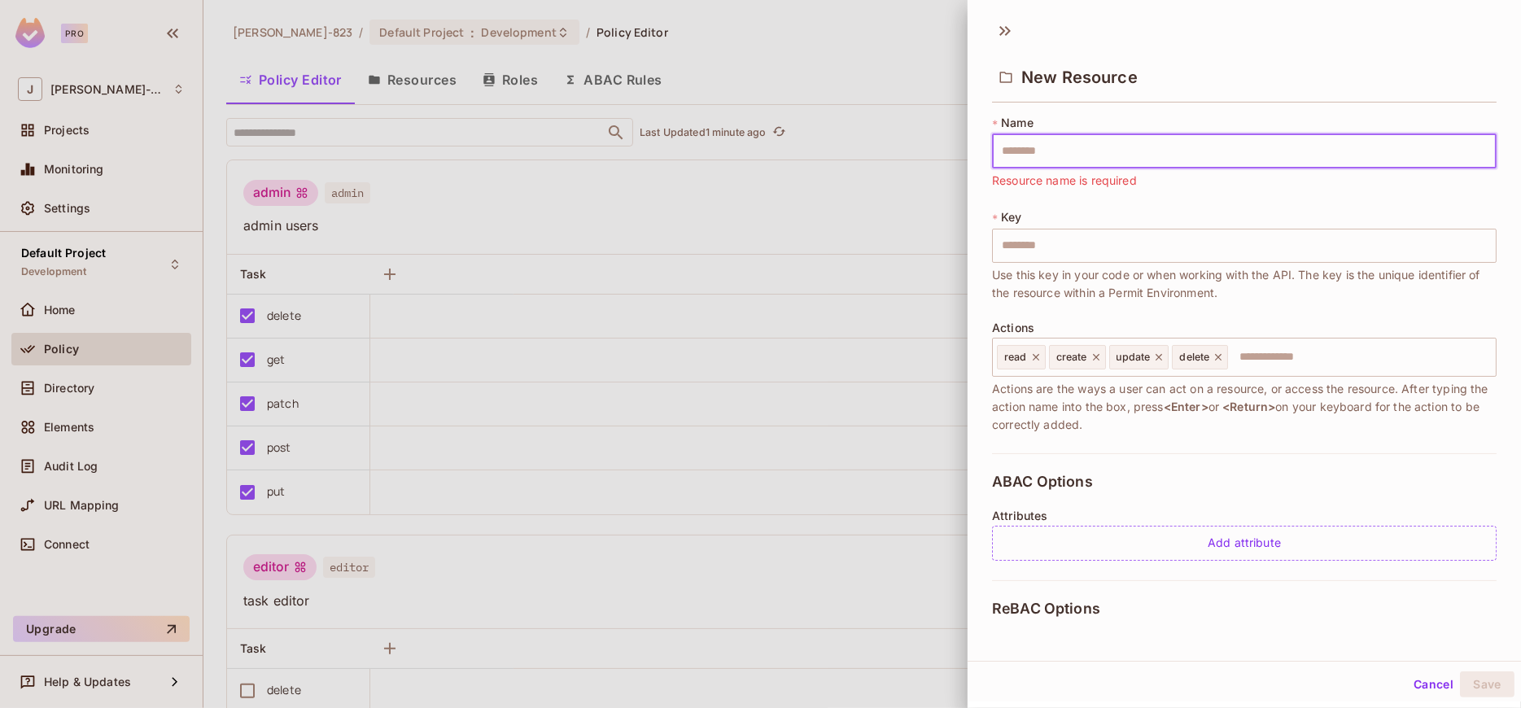
drag, startPoint x: 1099, startPoint y: 153, endPoint x: 1111, endPoint y: 146, distance: 14.2
click at [1099, 153] on input "text" at bounding box center [1244, 151] width 505 height 34
paste input "**********"
type input "**********"
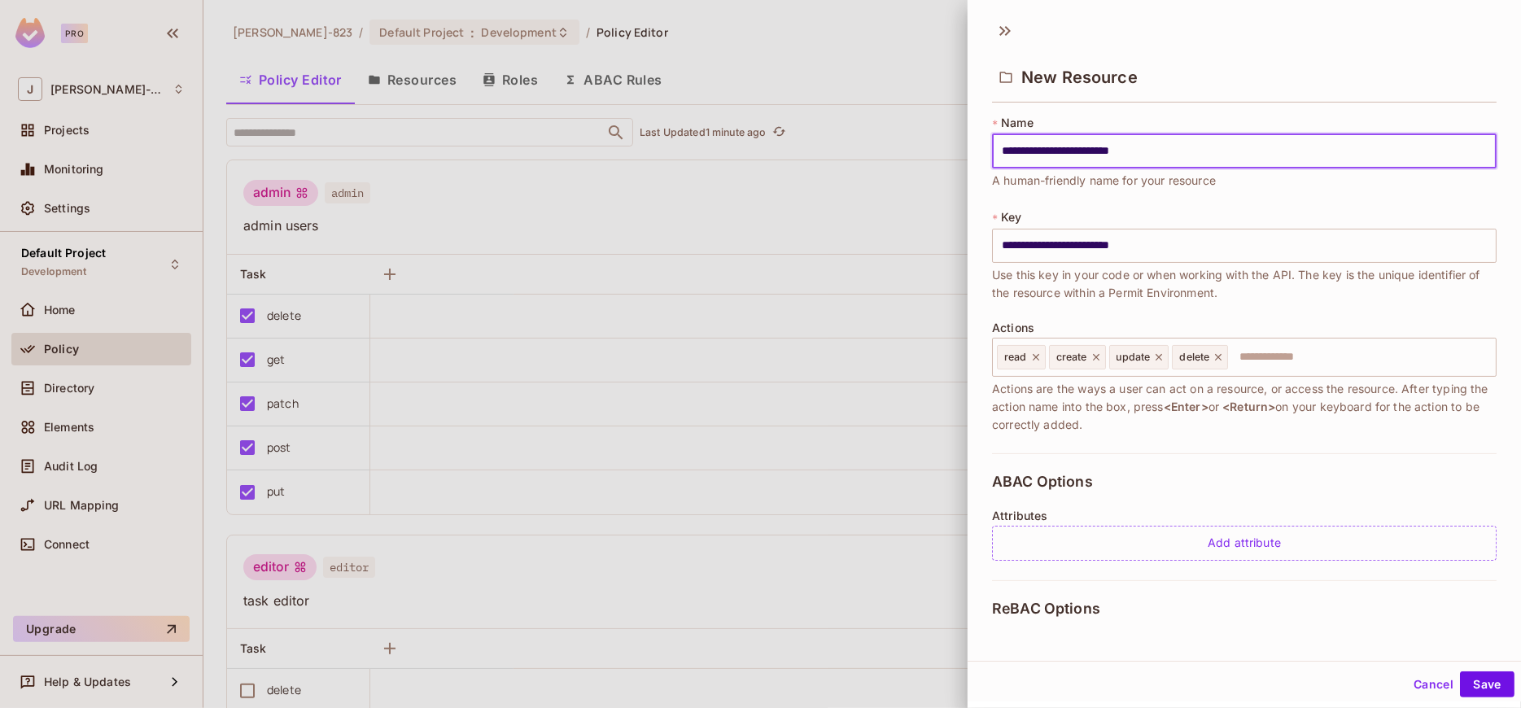
type input "**********"
click at [1219, 357] on icon at bounding box center [1218, 357] width 7 height 7
click at [1154, 356] on icon at bounding box center [1158, 357] width 11 height 11
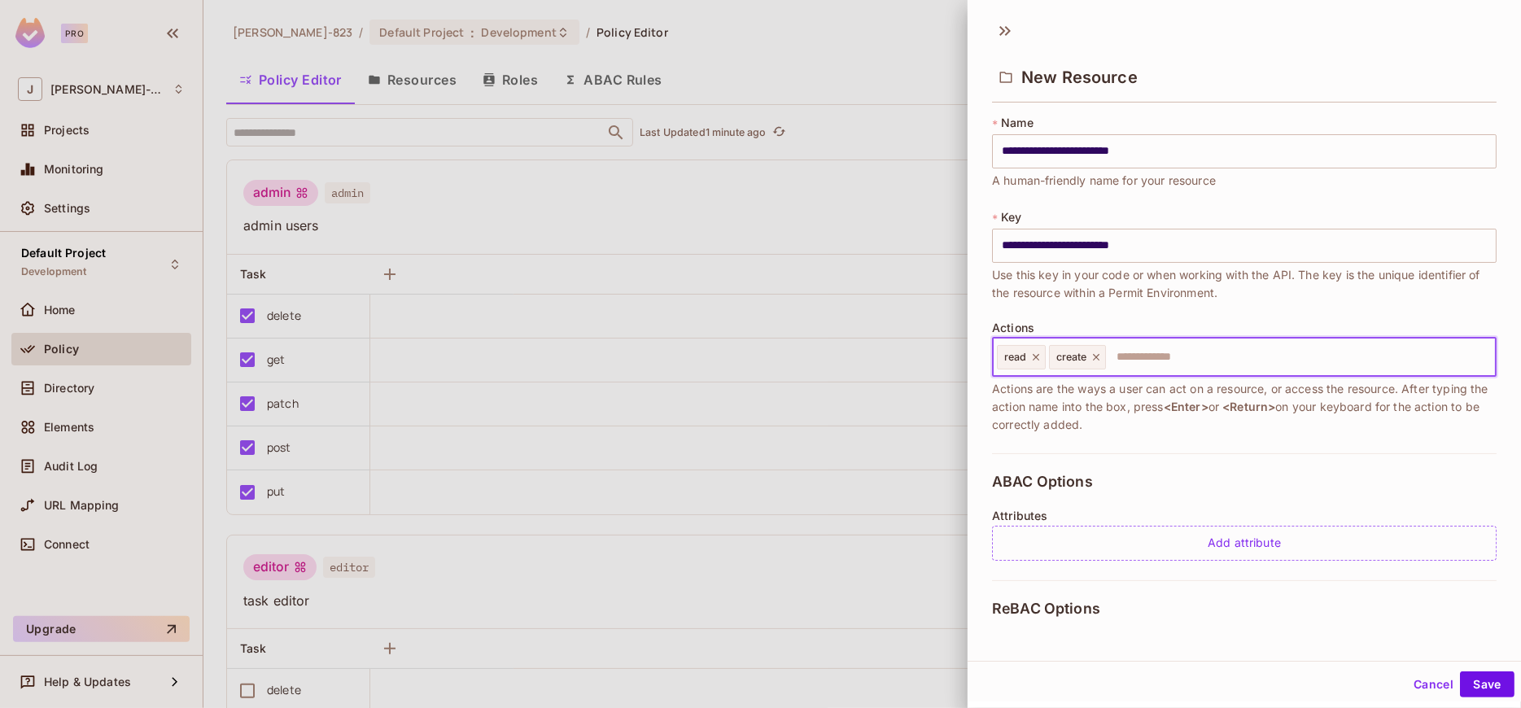
click at [1183, 356] on input "text" at bounding box center [1299, 357] width 382 height 33
type input "******"
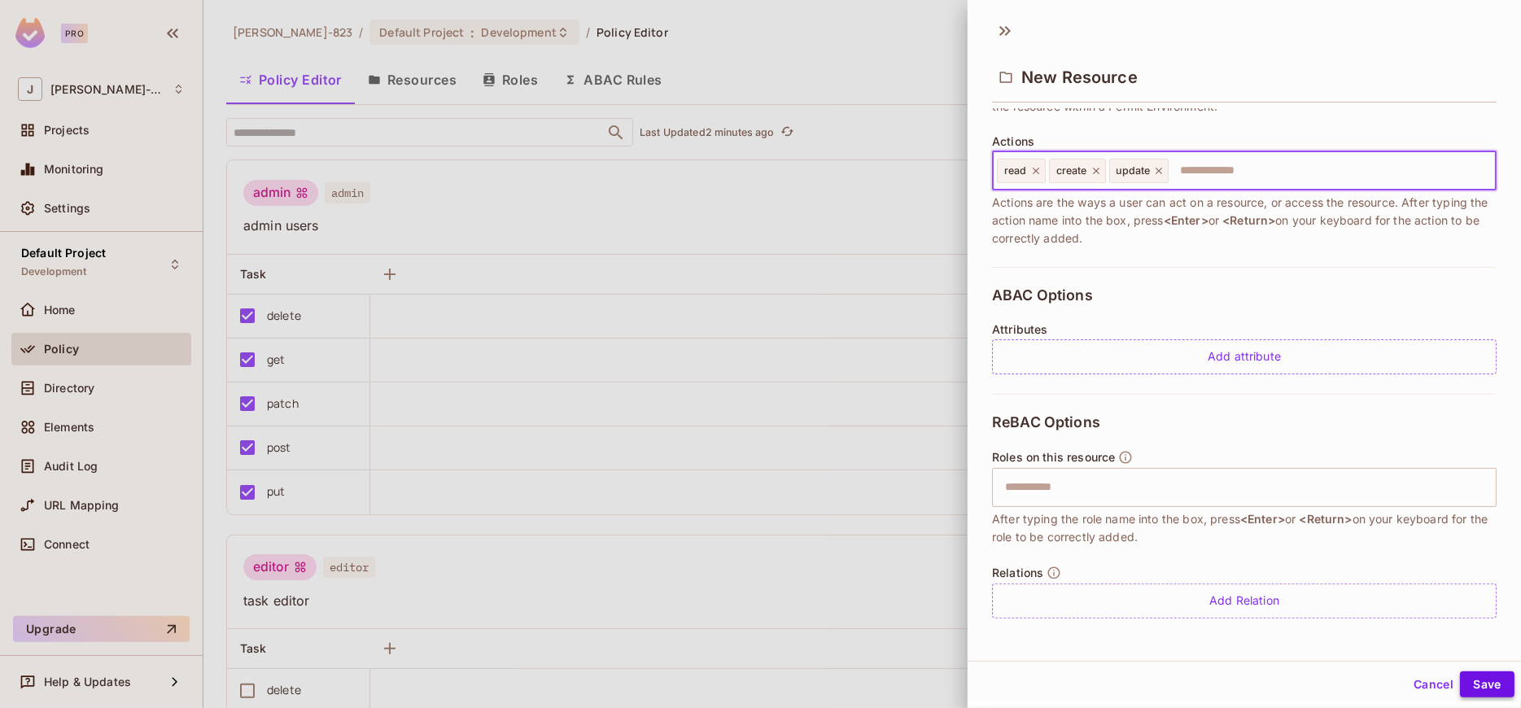
click at [1472, 681] on button "Save" at bounding box center [1487, 684] width 55 height 26
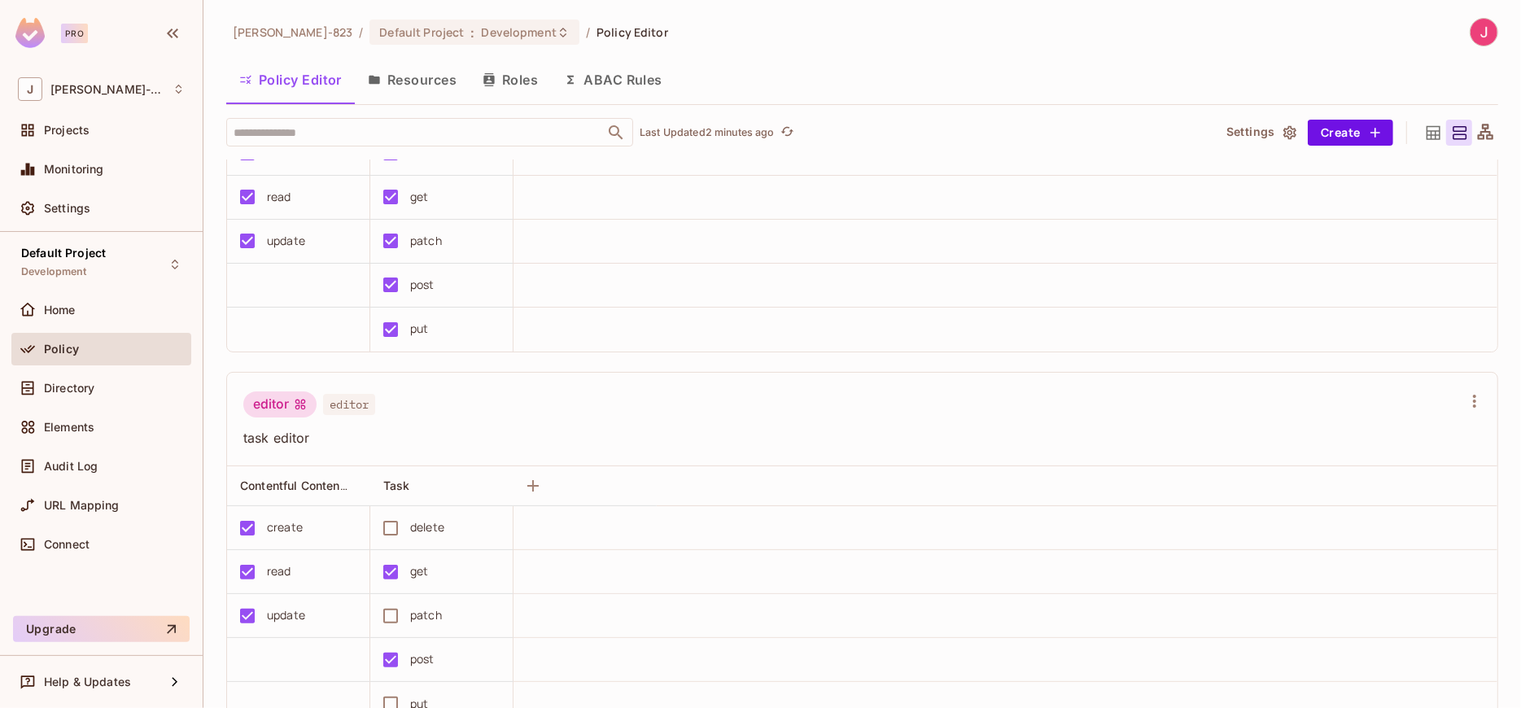
scroll to position [0, 0]
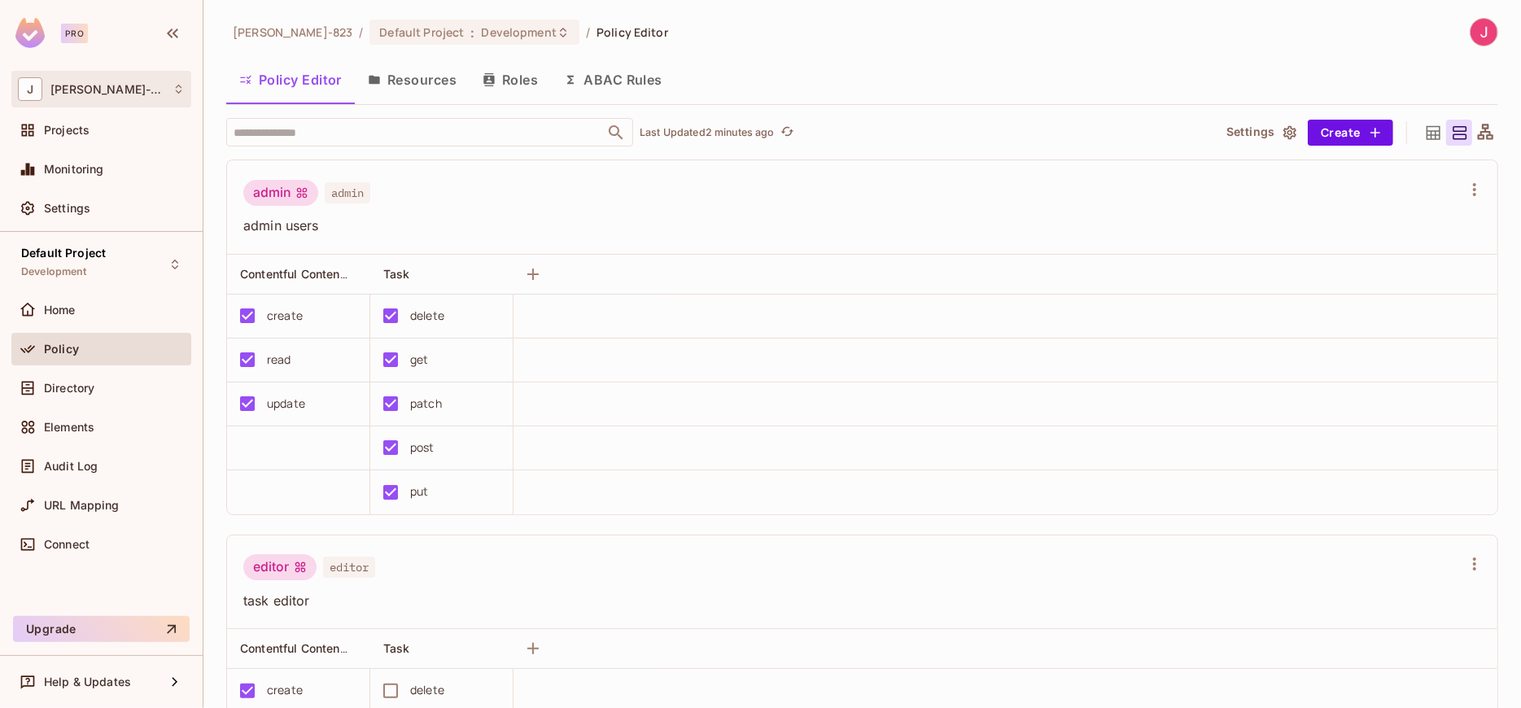
click at [116, 90] on div "J John-823" at bounding box center [101, 89] width 167 height 24
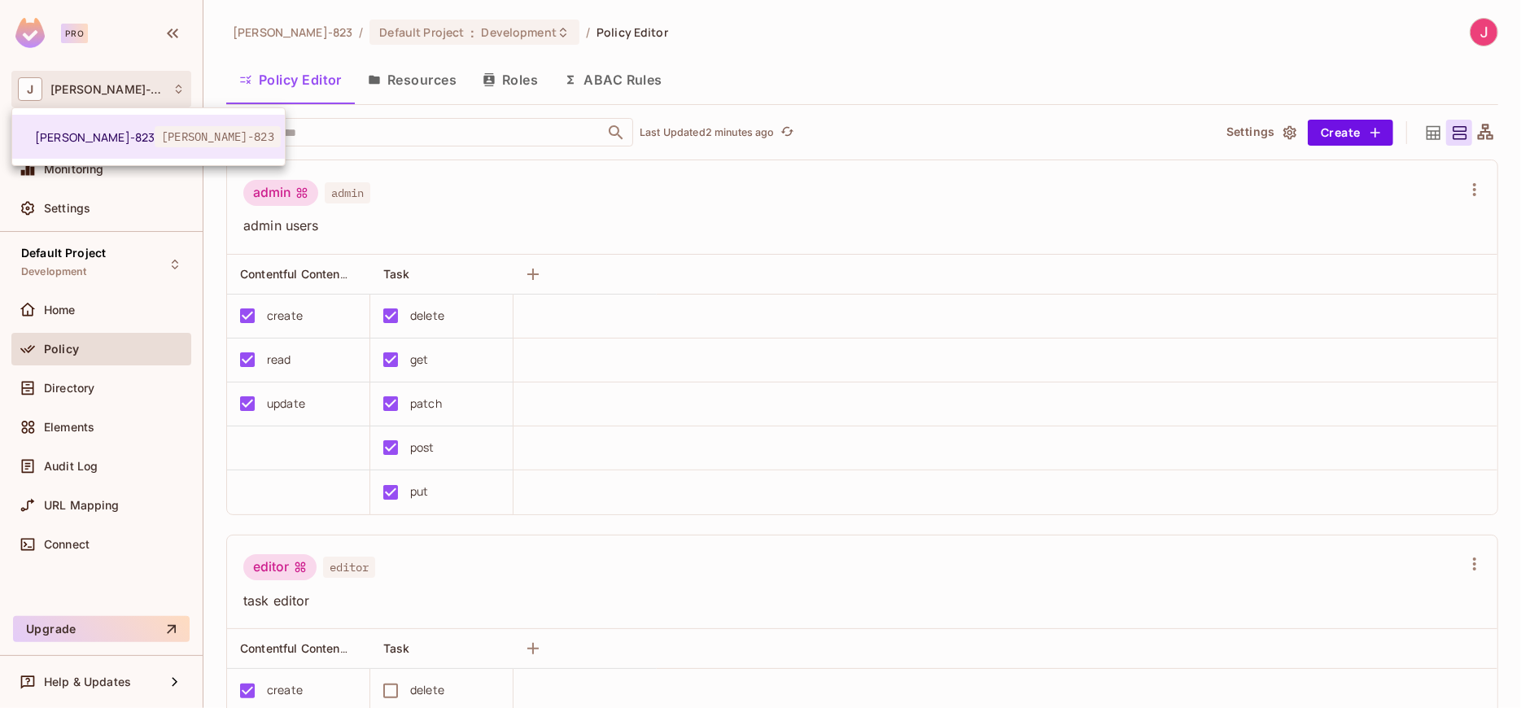
drag, startPoint x: 728, startPoint y: 216, endPoint x: 754, endPoint y: 221, distance: 26.5
click at [731, 219] on div at bounding box center [760, 354] width 1521 height 708
